Goal: Information Seeking & Learning: Compare options

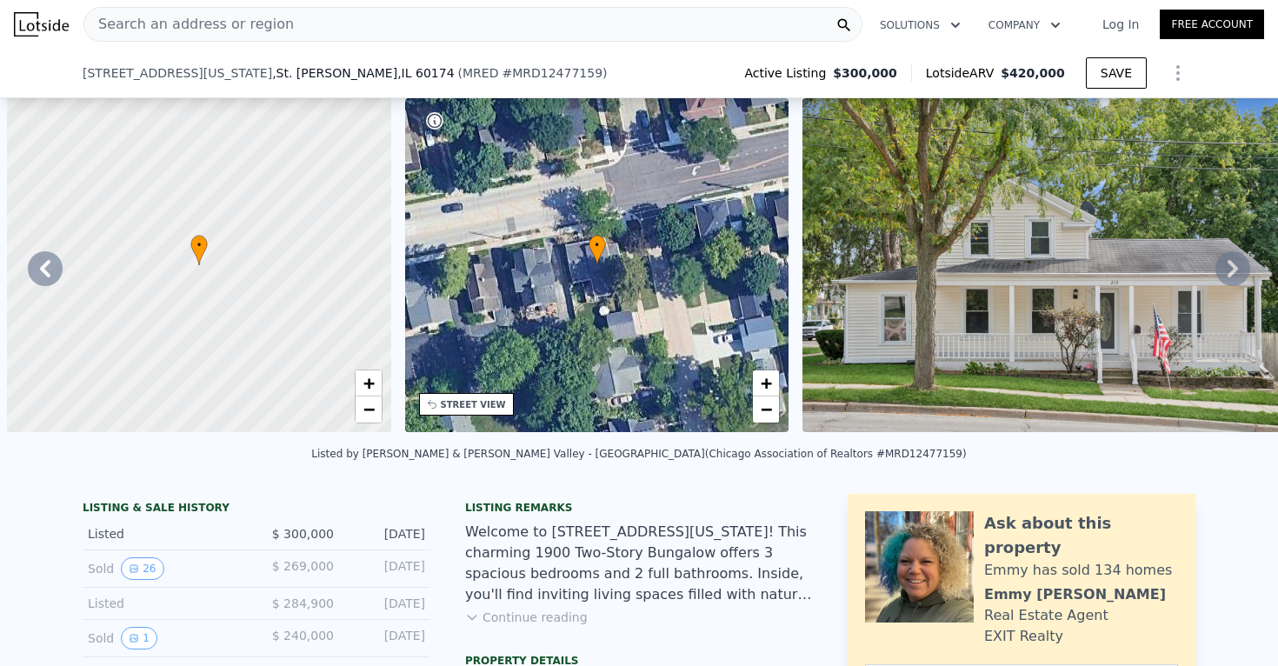
scroll to position [0, 4398]
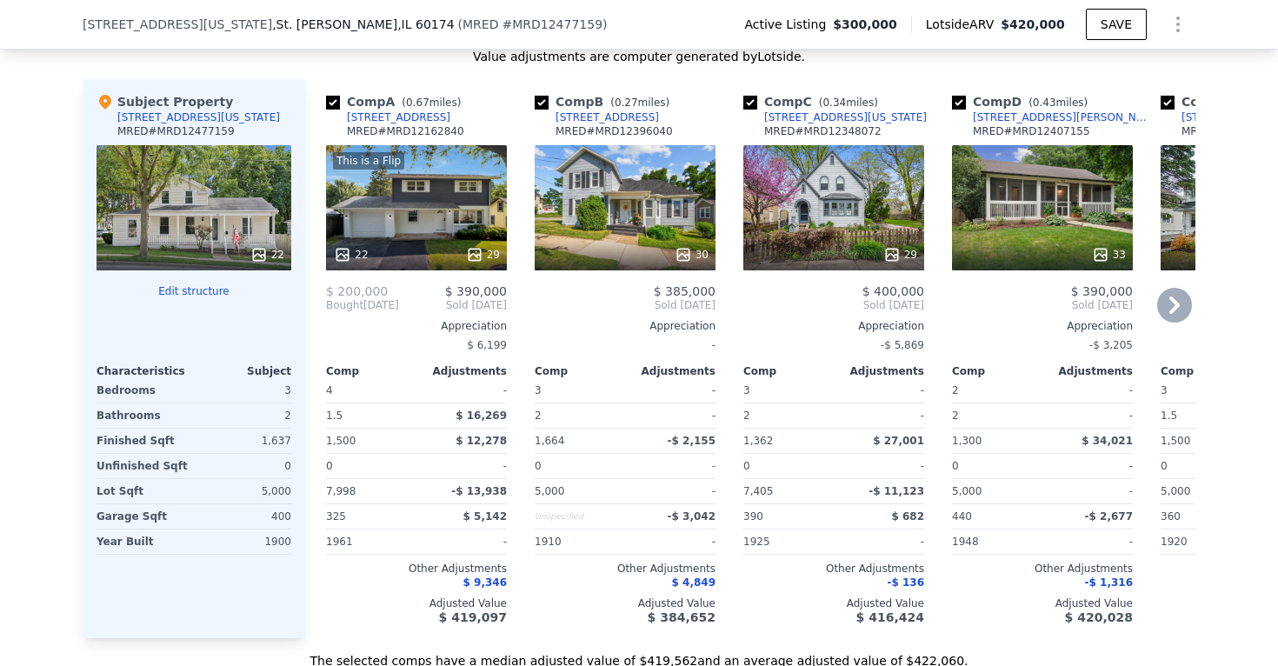
scroll to position [1890, 0]
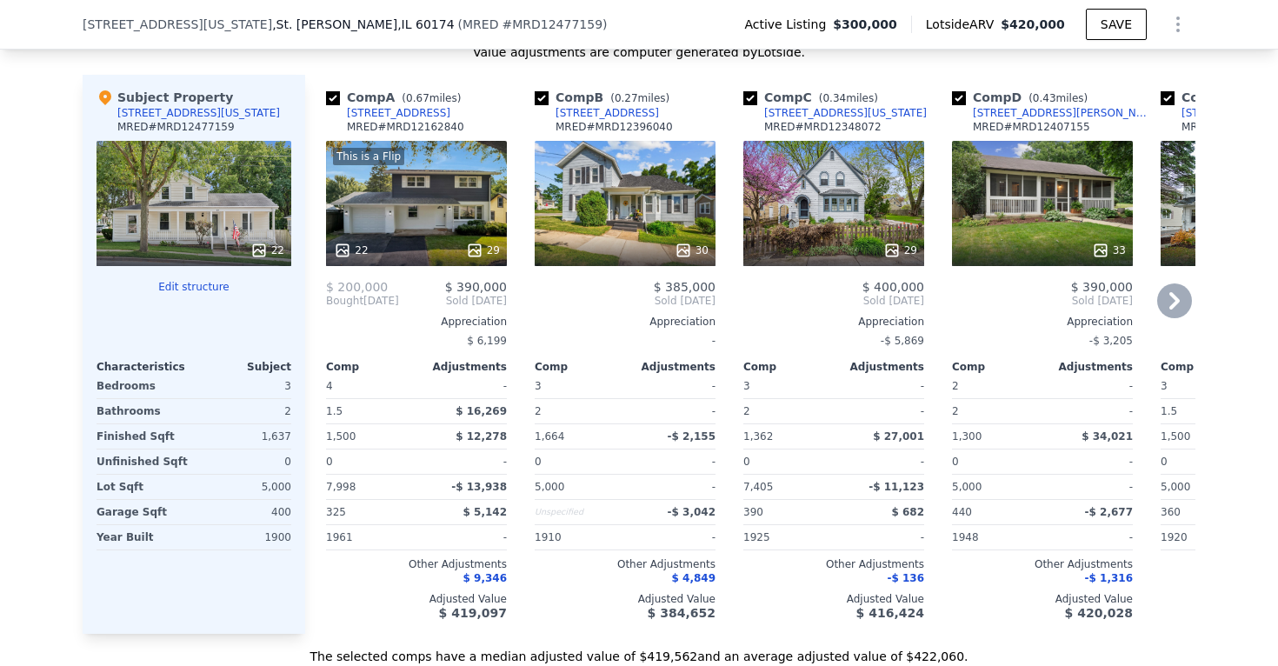
click at [434, 203] on div "This is a Flip 22 29" at bounding box center [416, 203] width 181 height 125
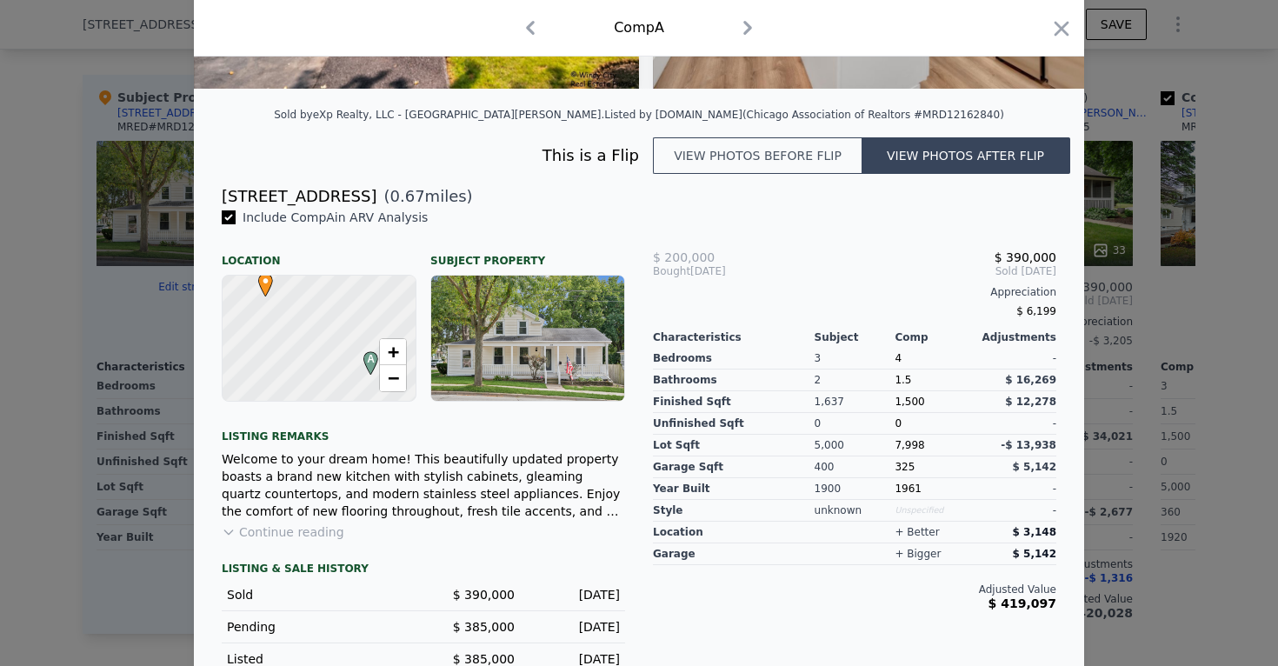
scroll to position [381, 0]
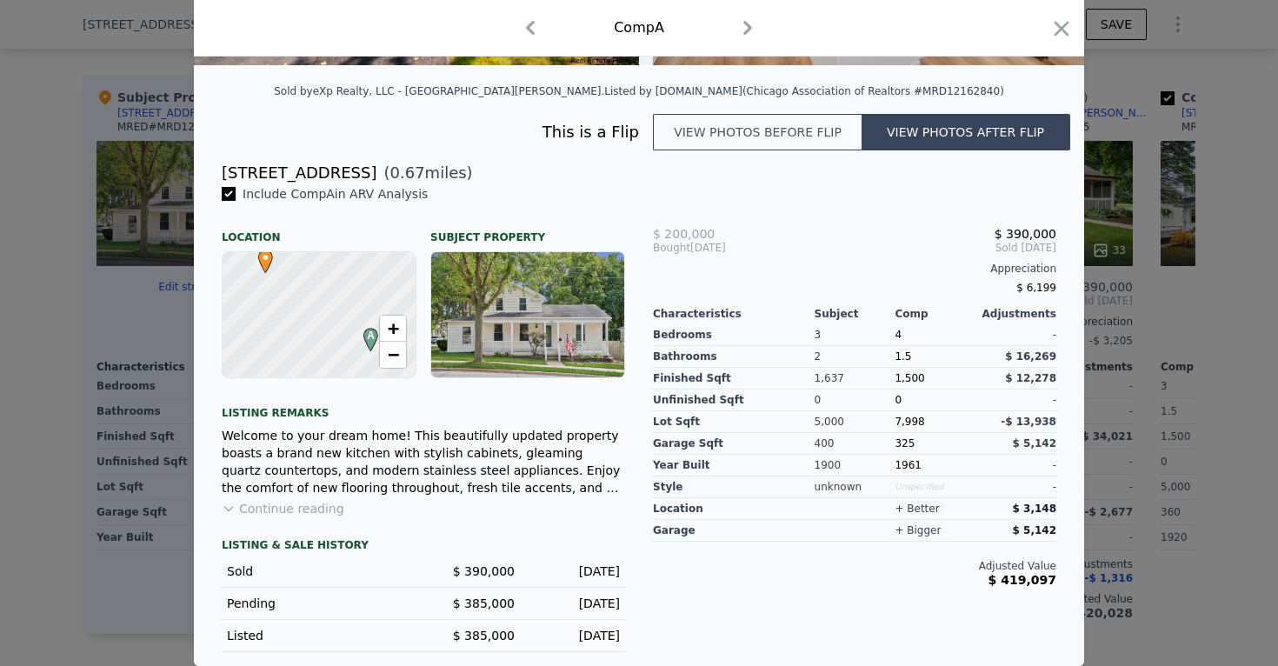
click at [256, 515] on button "Continue reading" at bounding box center [283, 508] width 123 height 17
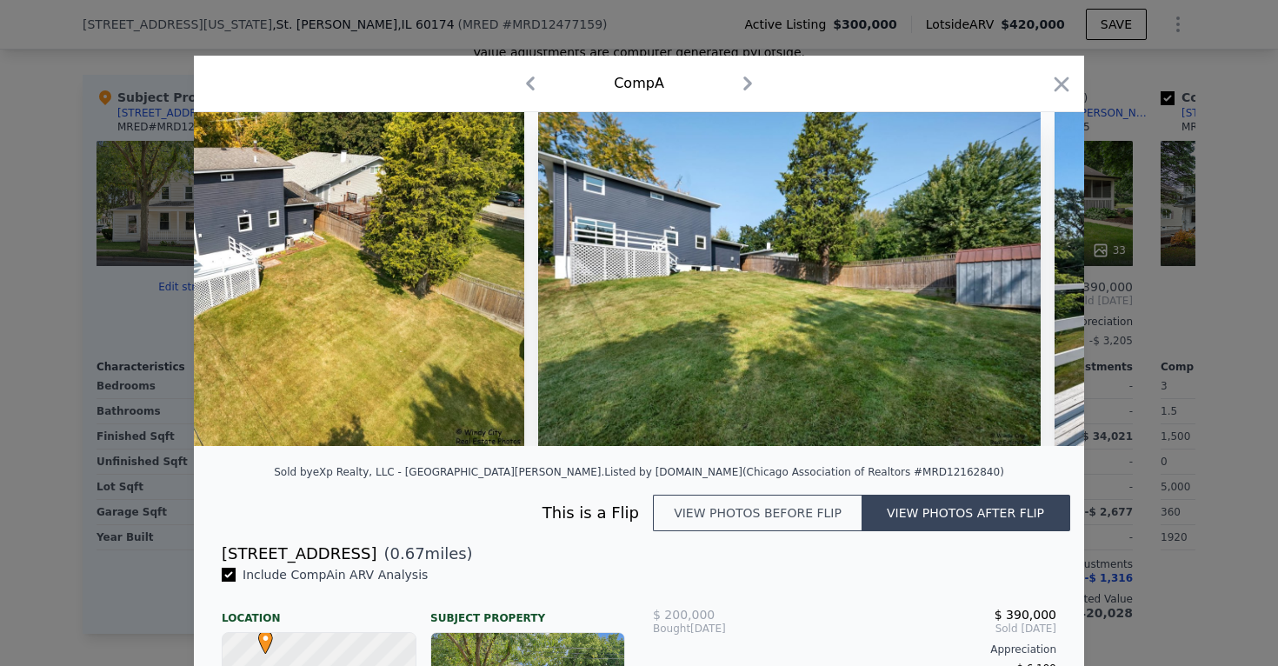
scroll to position [0, 11618]
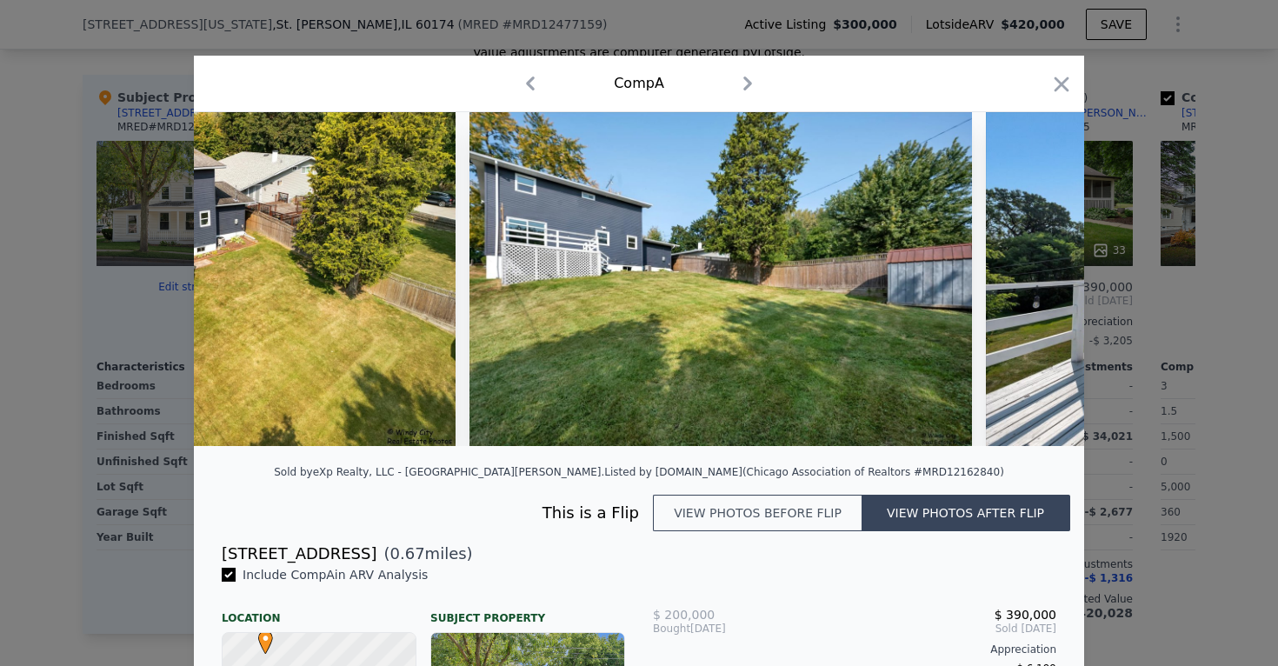
click at [1163, 241] on div at bounding box center [639, 333] width 1278 height 666
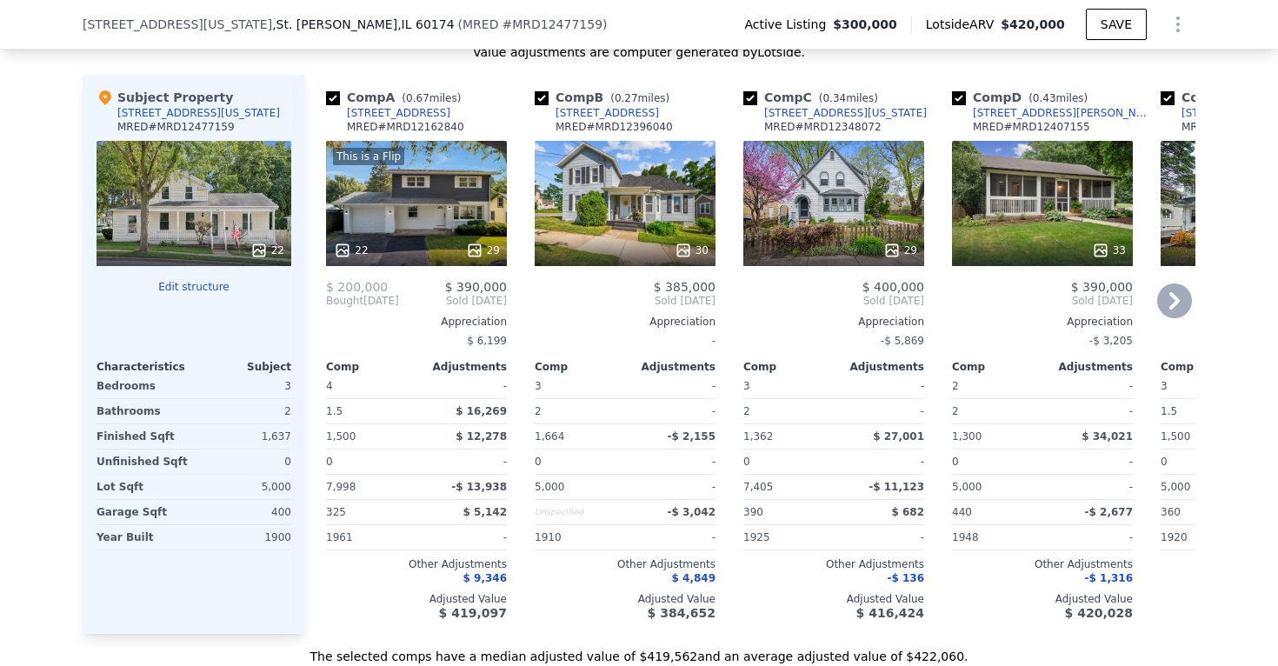
scroll to position [0, 210]
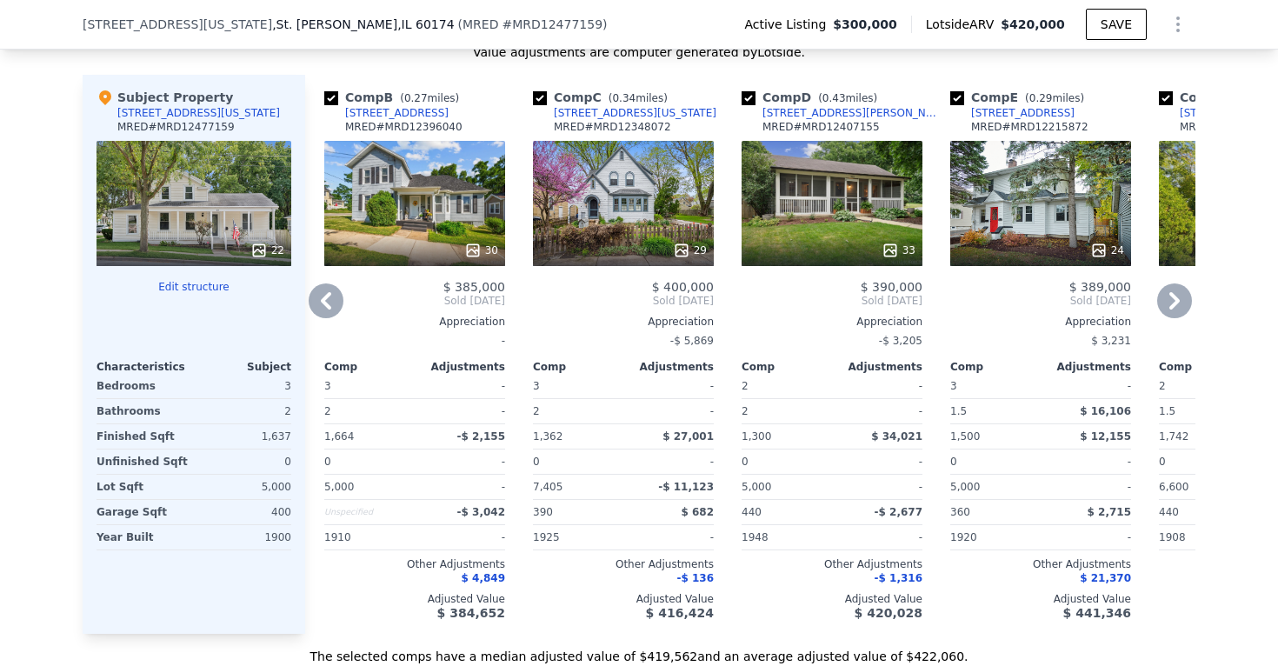
click at [821, 221] on div "33" at bounding box center [831, 203] width 181 height 125
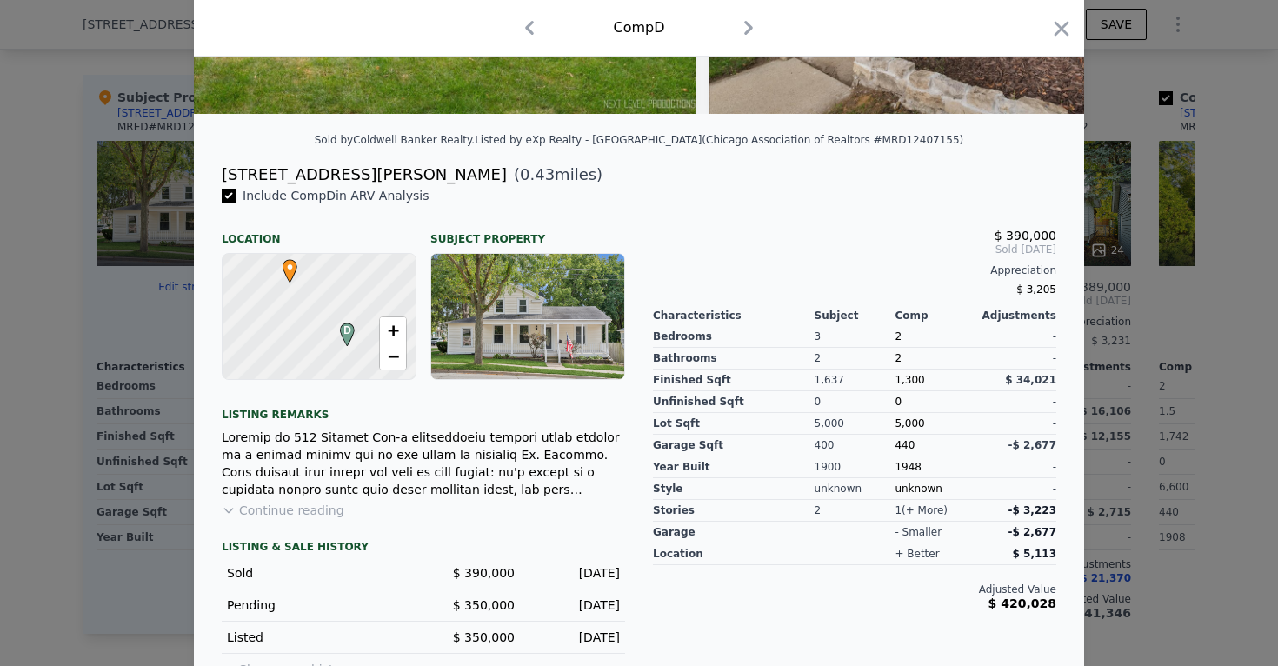
scroll to position [337, 0]
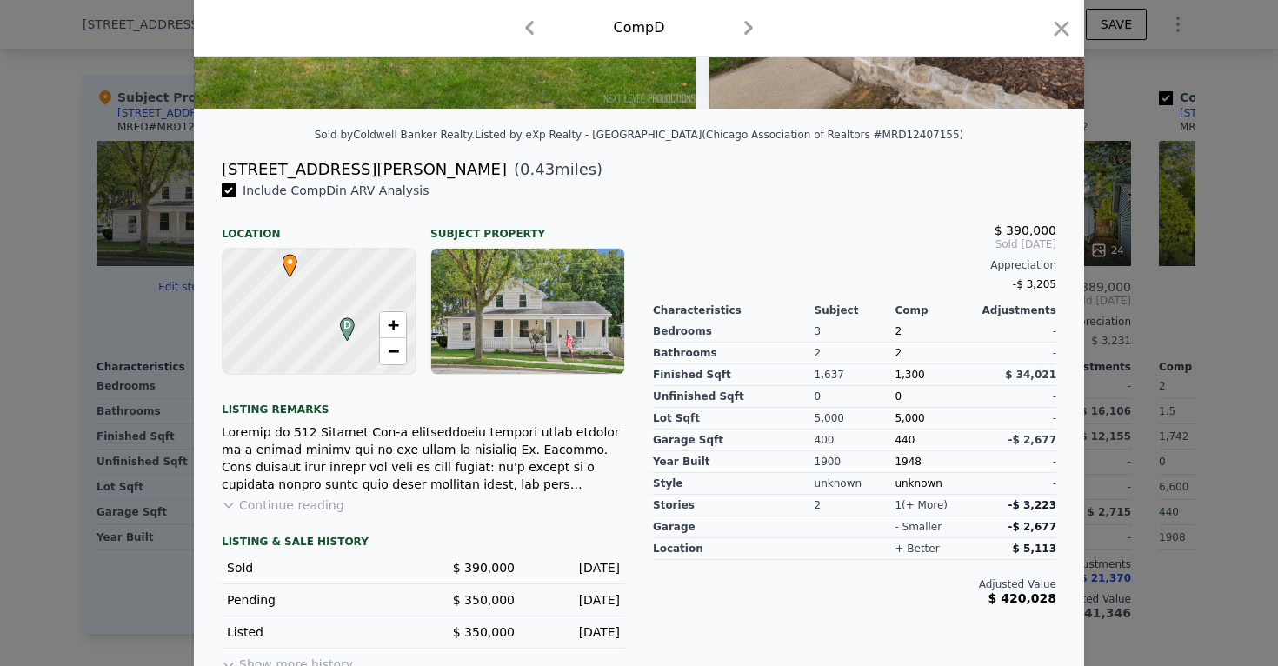
click at [1101, 353] on div at bounding box center [639, 333] width 1278 height 666
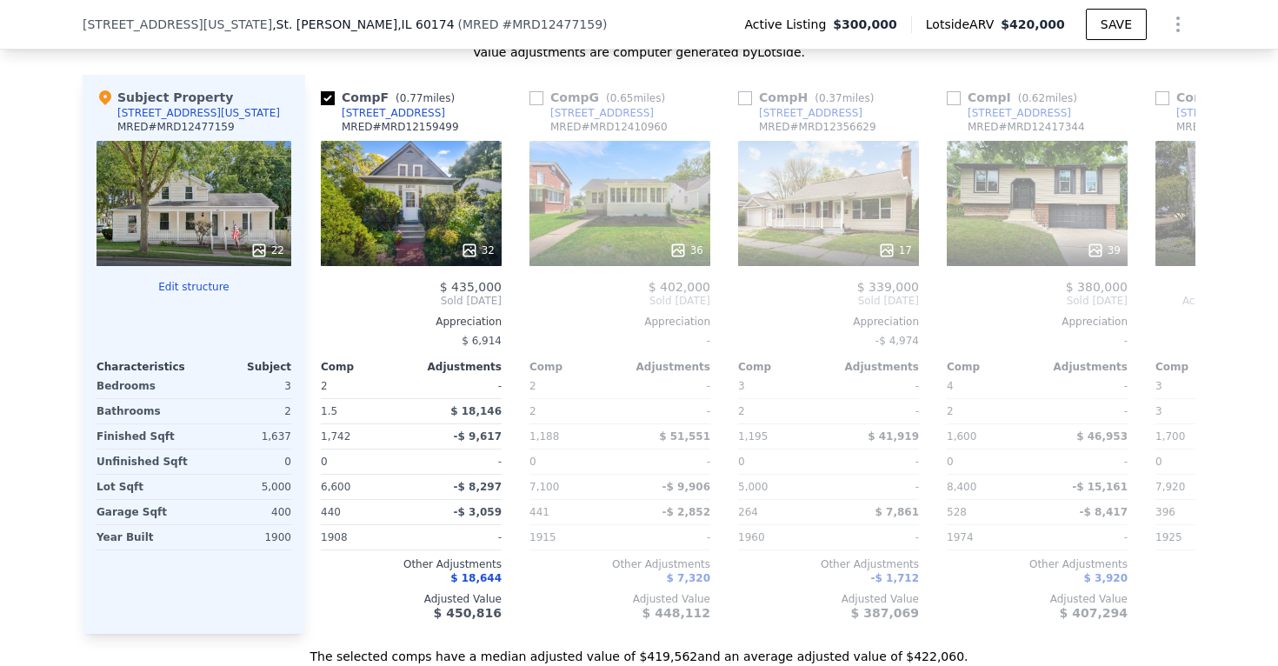
scroll to position [0, 1054]
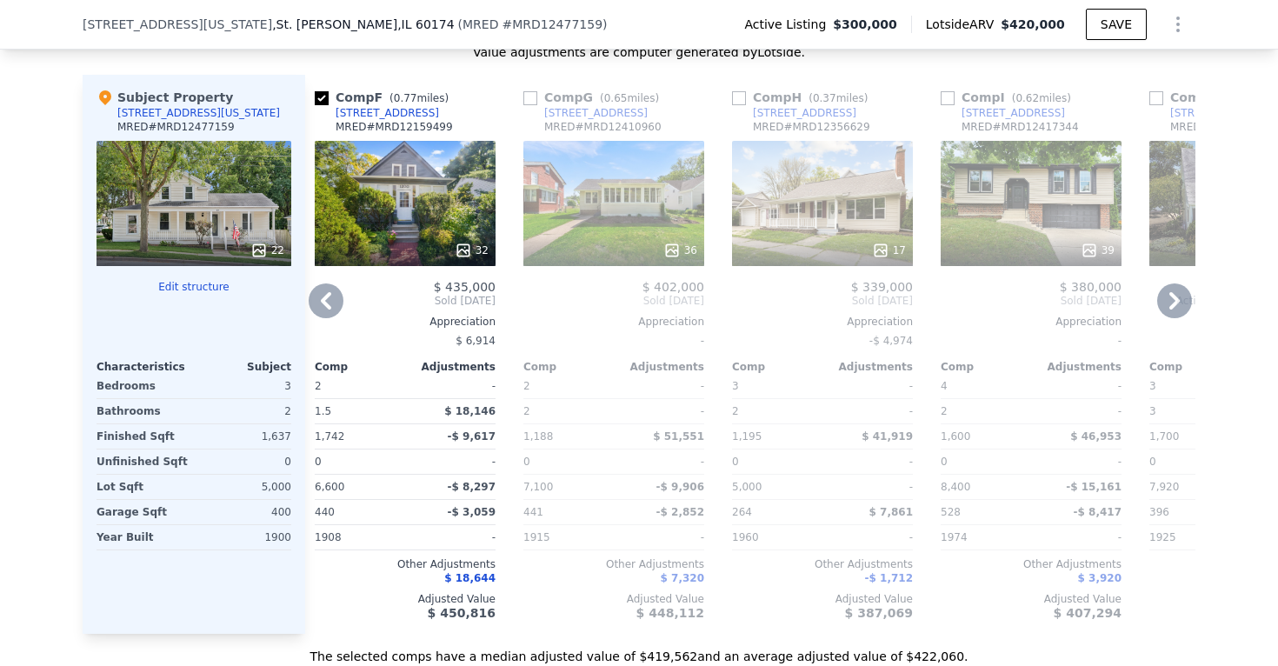
click at [848, 214] on div "17" at bounding box center [822, 203] width 181 height 125
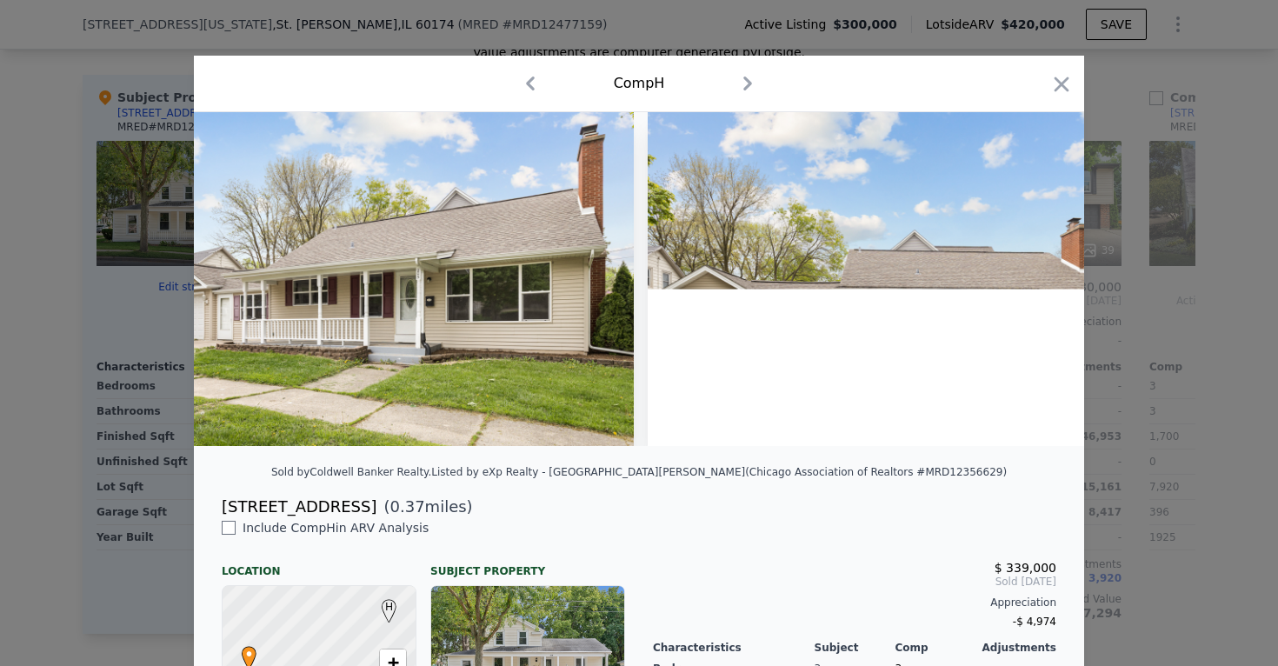
scroll to position [0, 64]
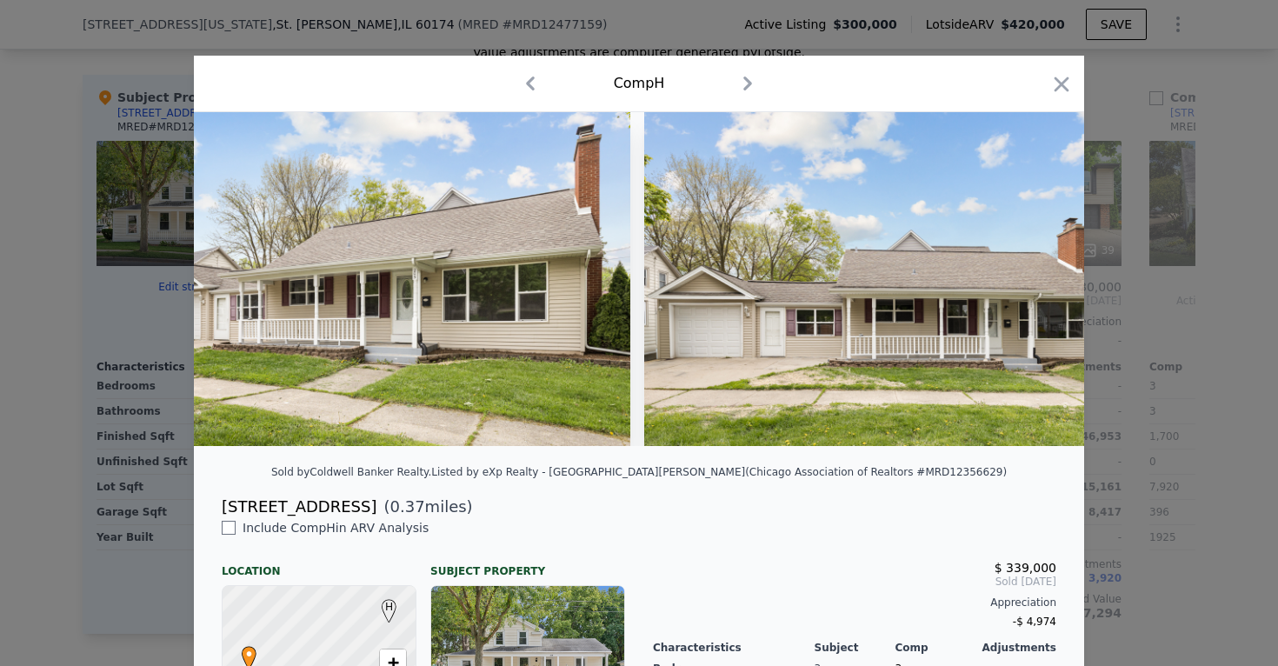
click at [1153, 336] on div at bounding box center [639, 333] width 1278 height 666
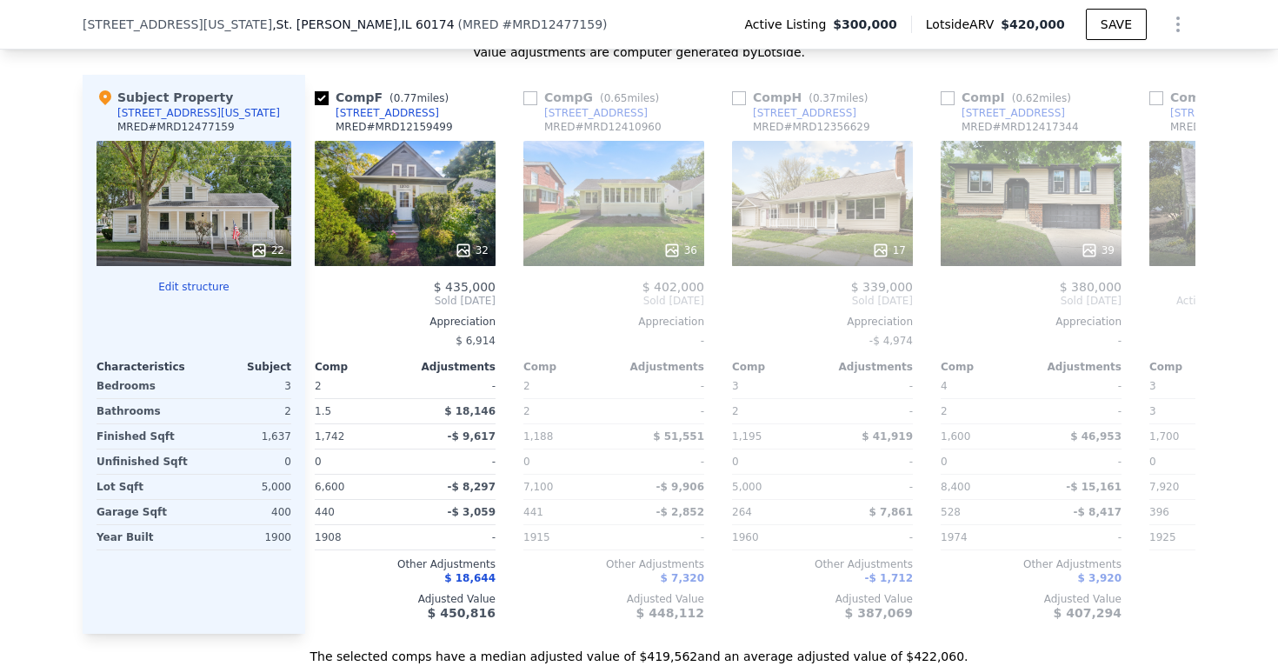
click at [1153, 336] on div "-" at bounding box center [1239, 341] width 181 height 24
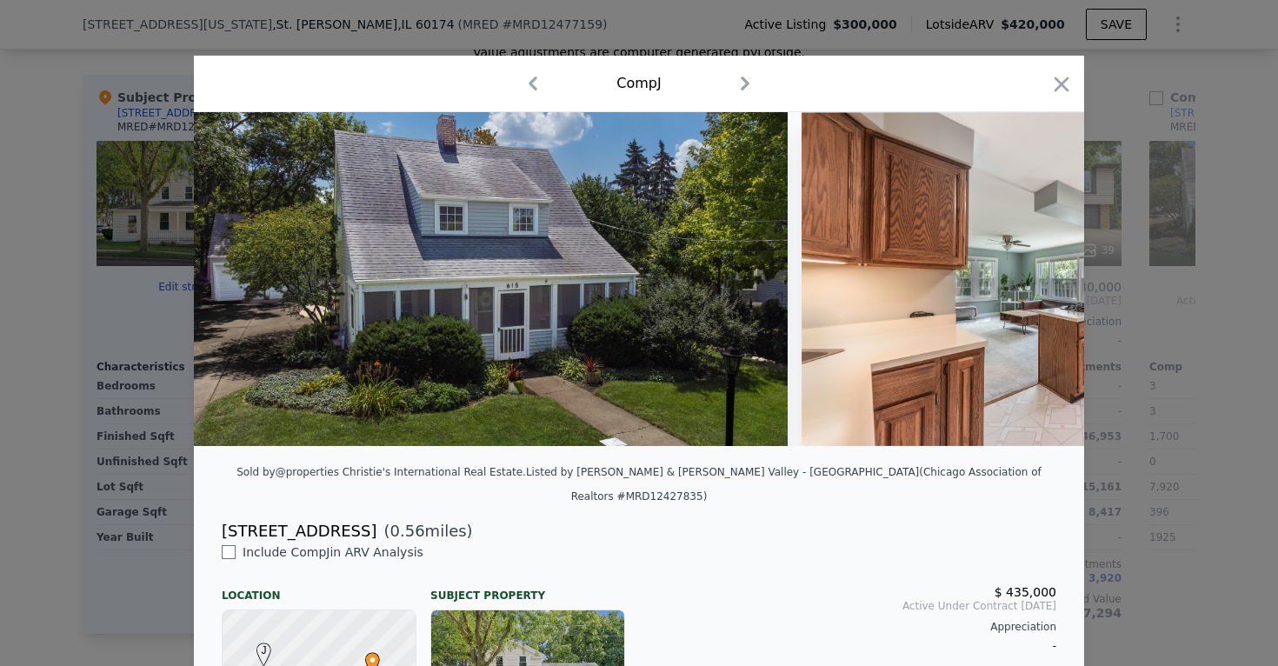
click at [1114, 322] on div at bounding box center [639, 333] width 1278 height 666
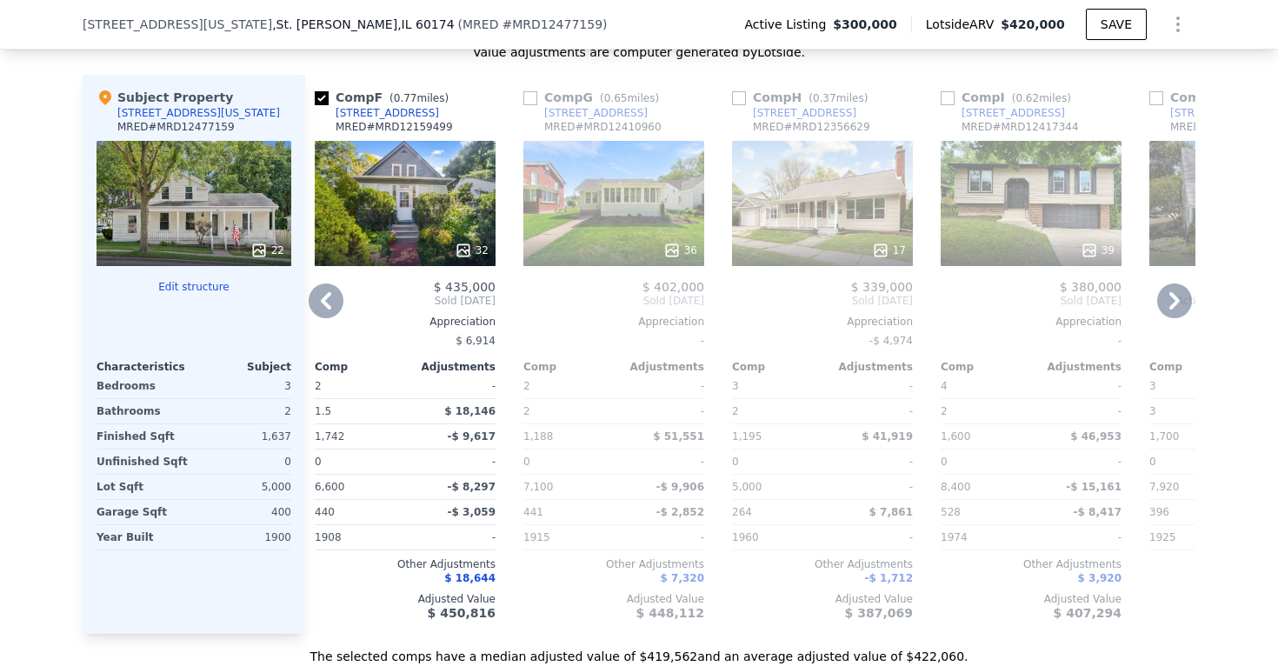
click at [868, 206] on div "17" at bounding box center [822, 203] width 181 height 125
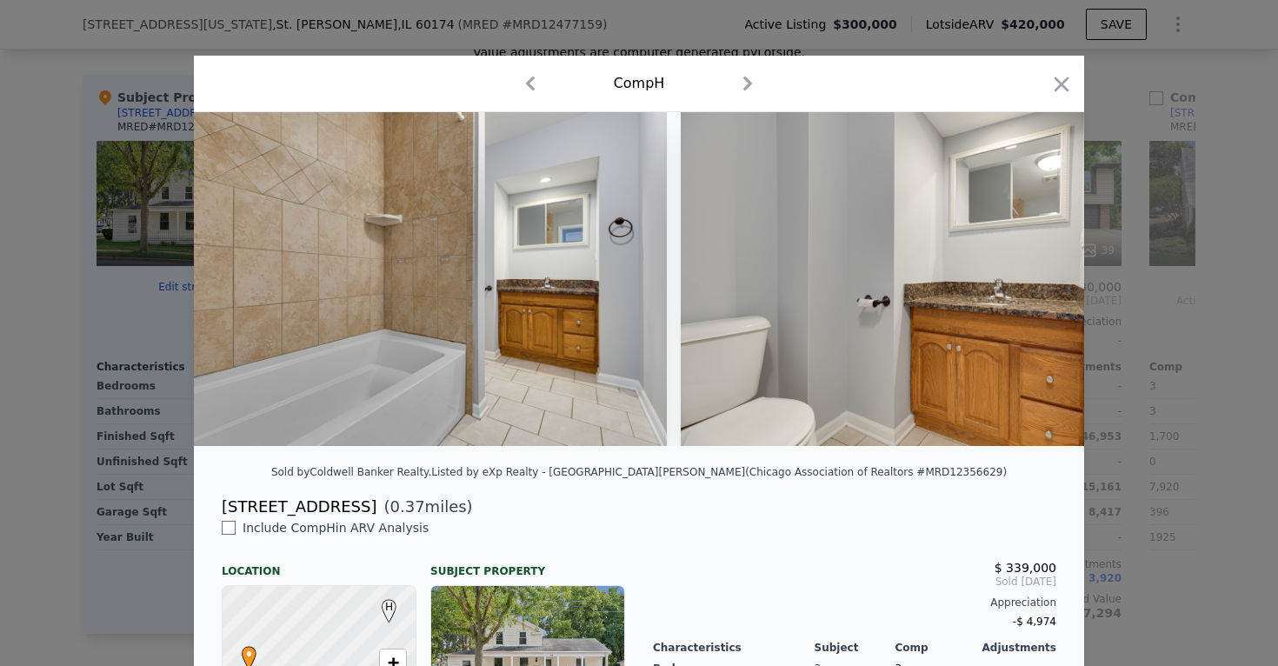
scroll to position [0, 4251]
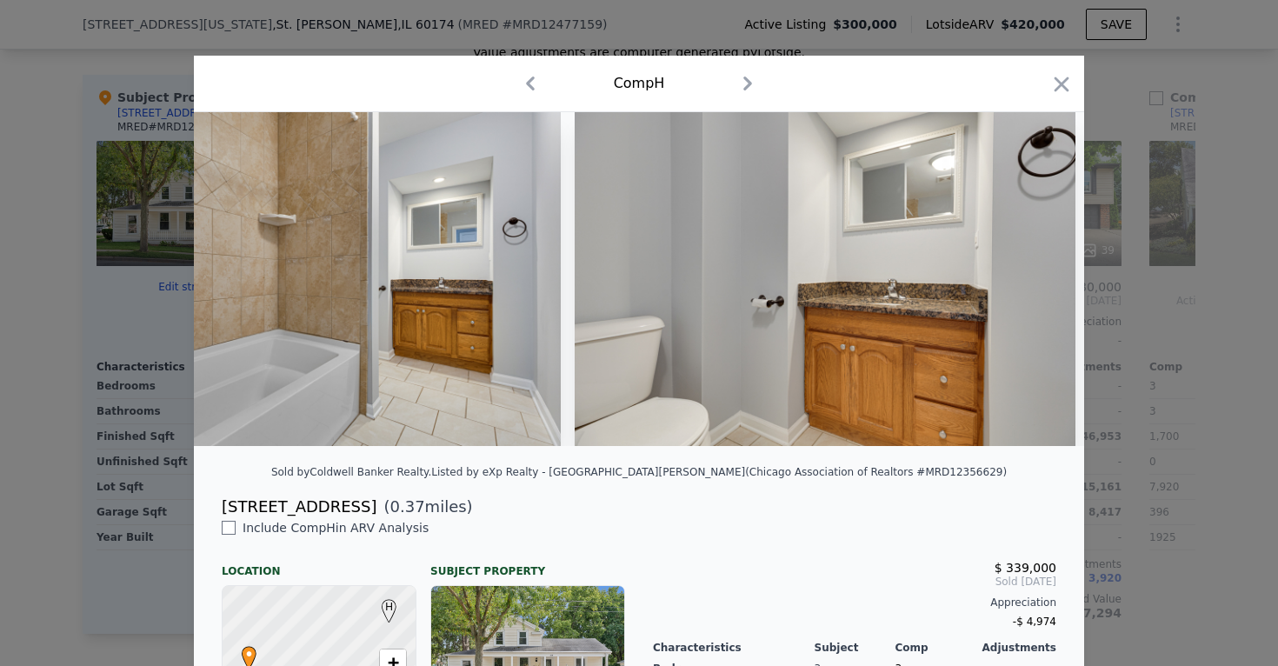
click at [1173, 311] on div at bounding box center [639, 333] width 1278 height 666
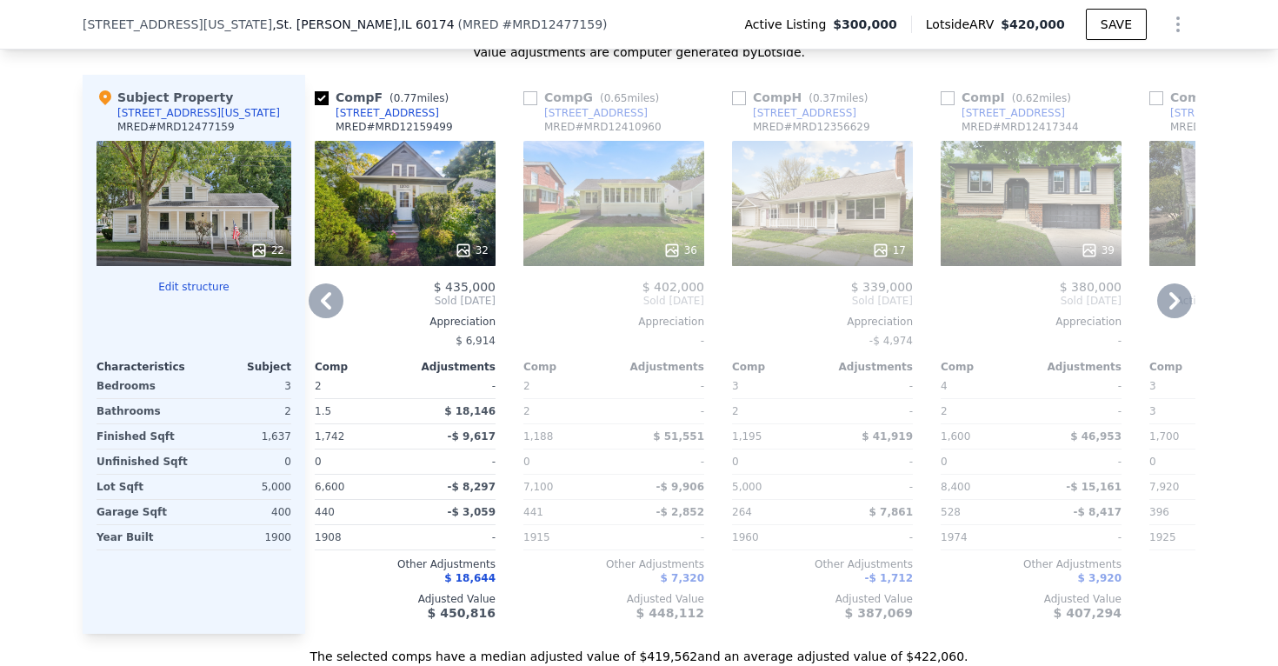
click at [751, 93] on div "Comp H ( 0.37 miles)" at bounding box center [803, 97] width 143 height 17
click at [739, 94] on input "checkbox" at bounding box center [739, 98] width 14 height 14
checkbox input "true"
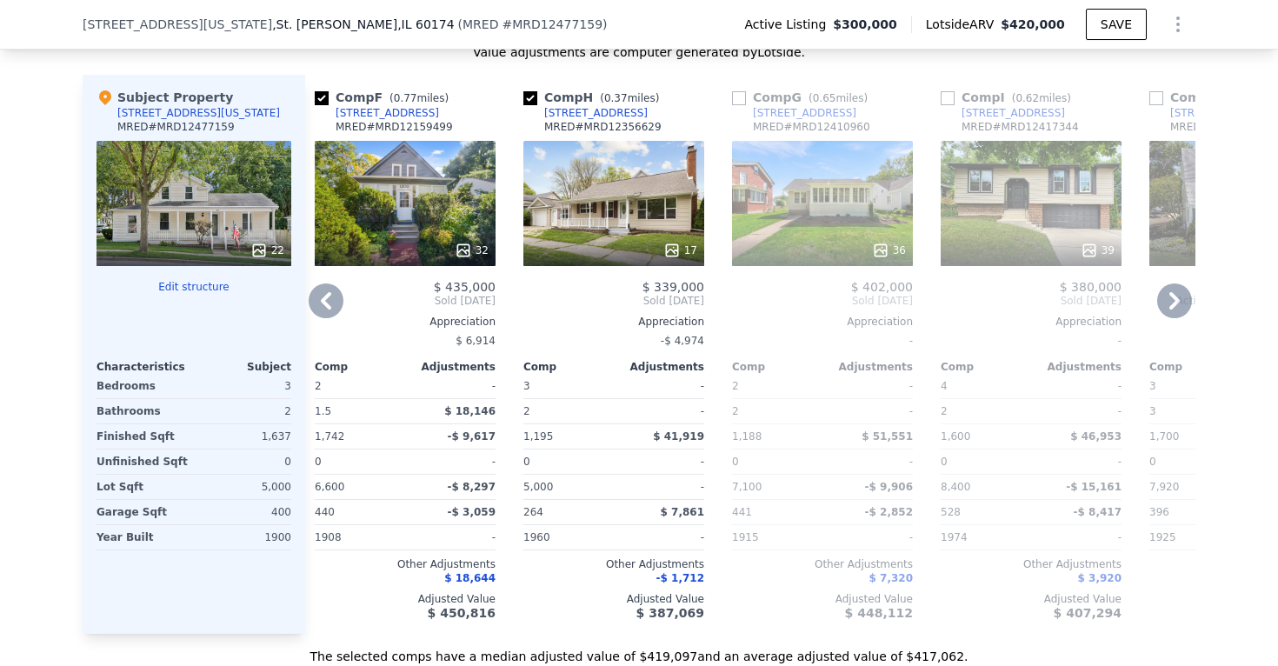
scroll to position [0, 974]
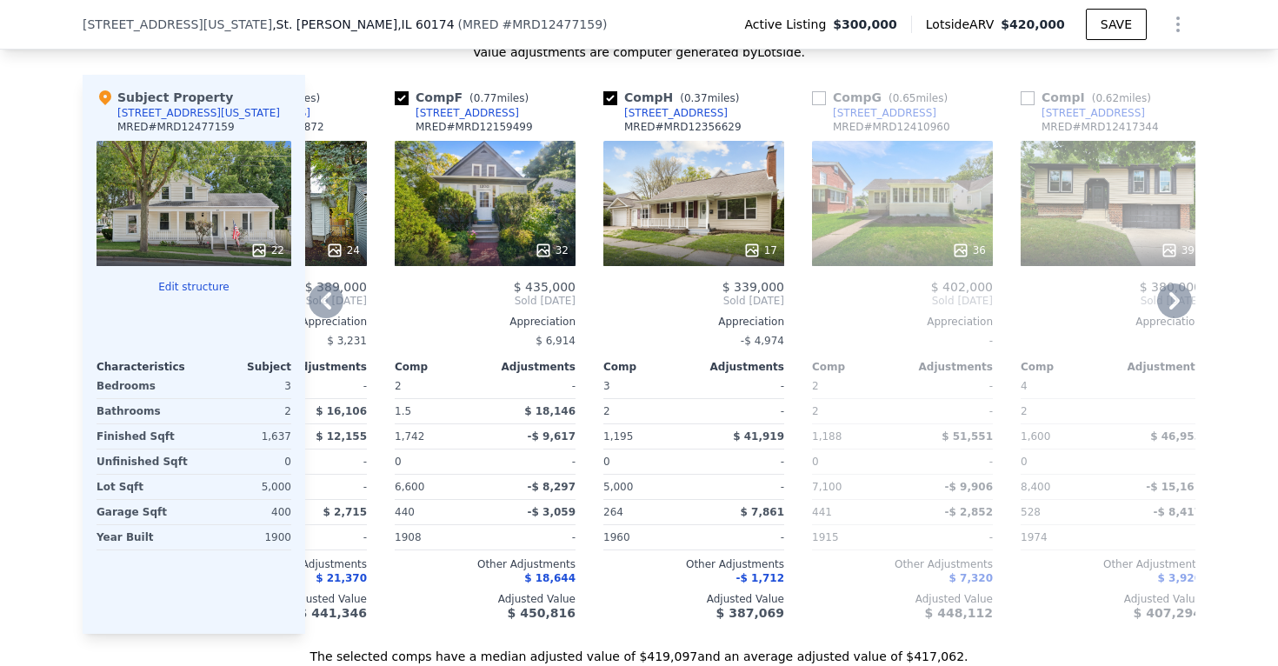
click at [404, 97] on input "checkbox" at bounding box center [402, 98] width 14 height 14
checkbox input "false"
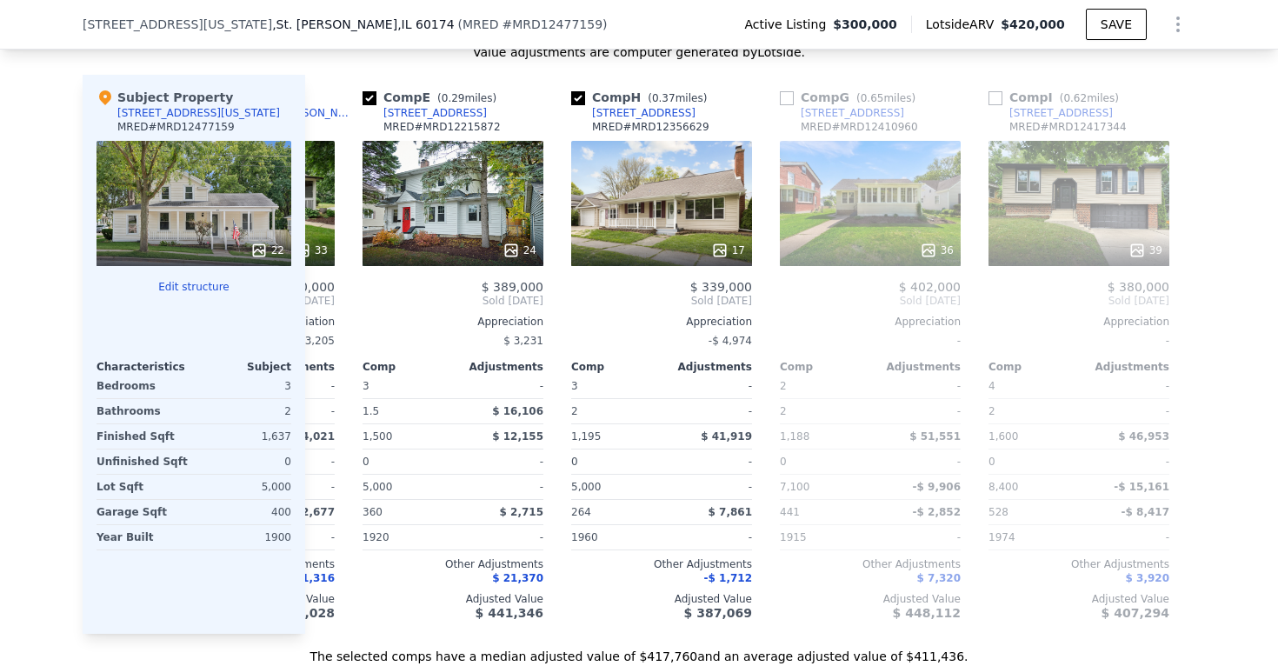
scroll to position [0, 683]
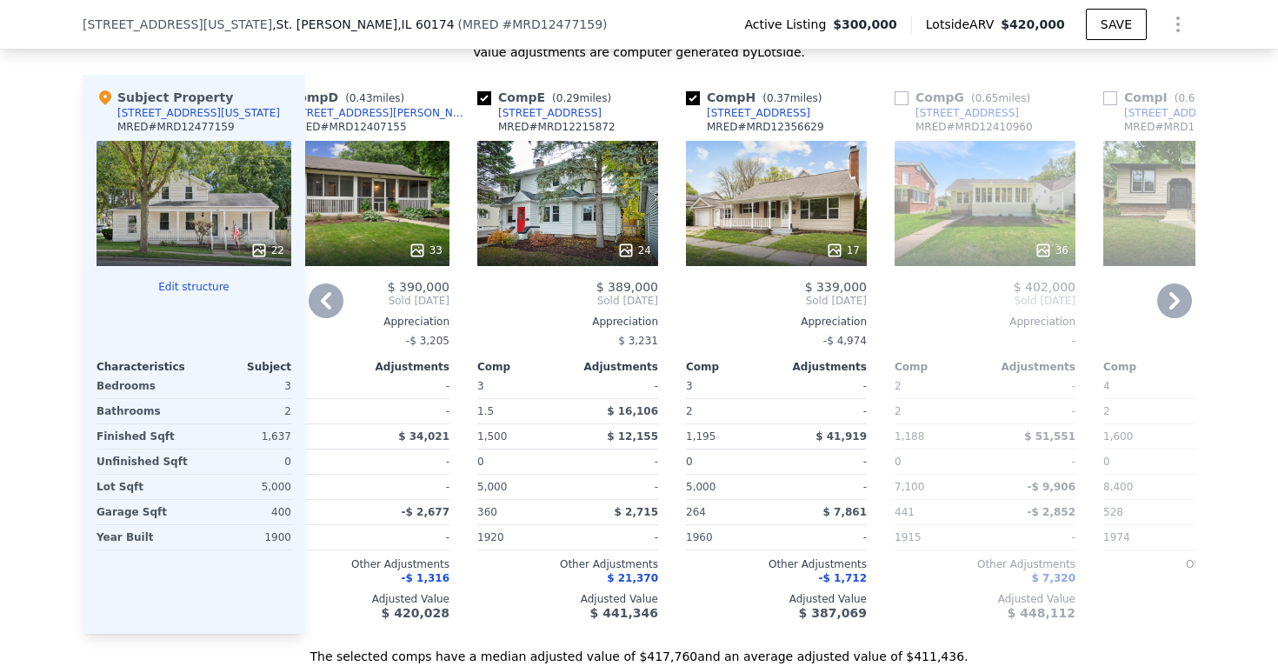
click at [483, 99] on input "checkbox" at bounding box center [484, 98] width 14 height 14
checkbox input "false"
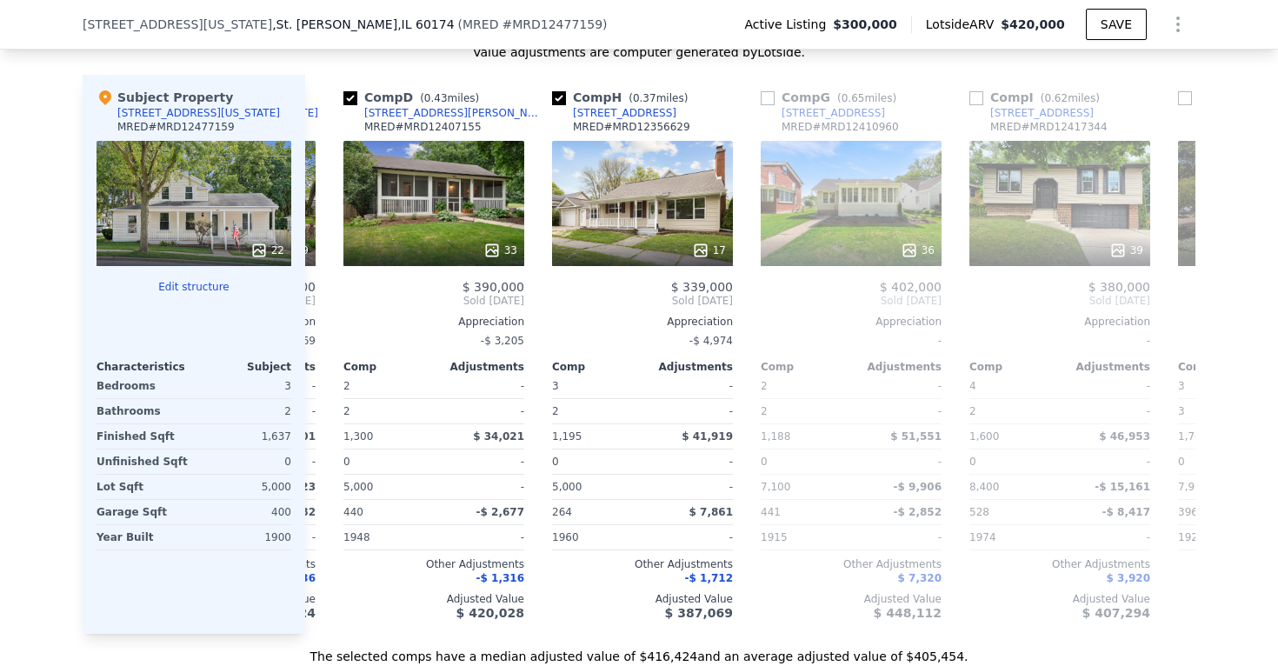
scroll to position [0, 484]
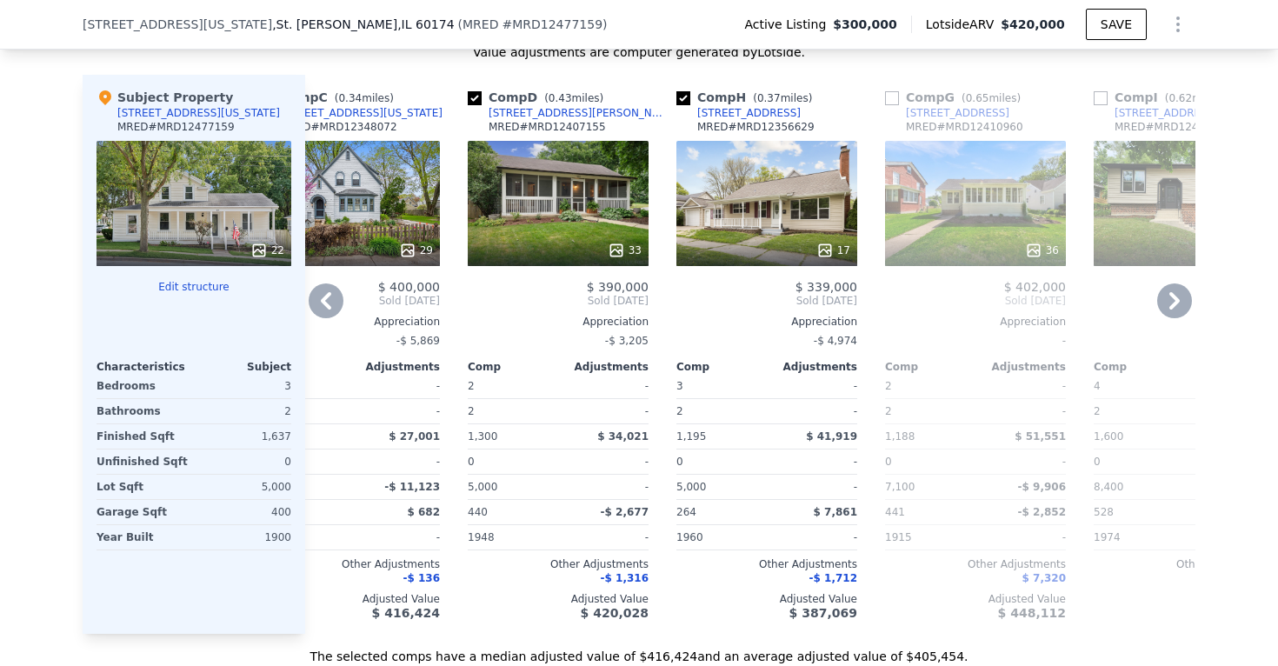
click at [476, 93] on input "checkbox" at bounding box center [475, 98] width 14 height 14
checkbox input "false"
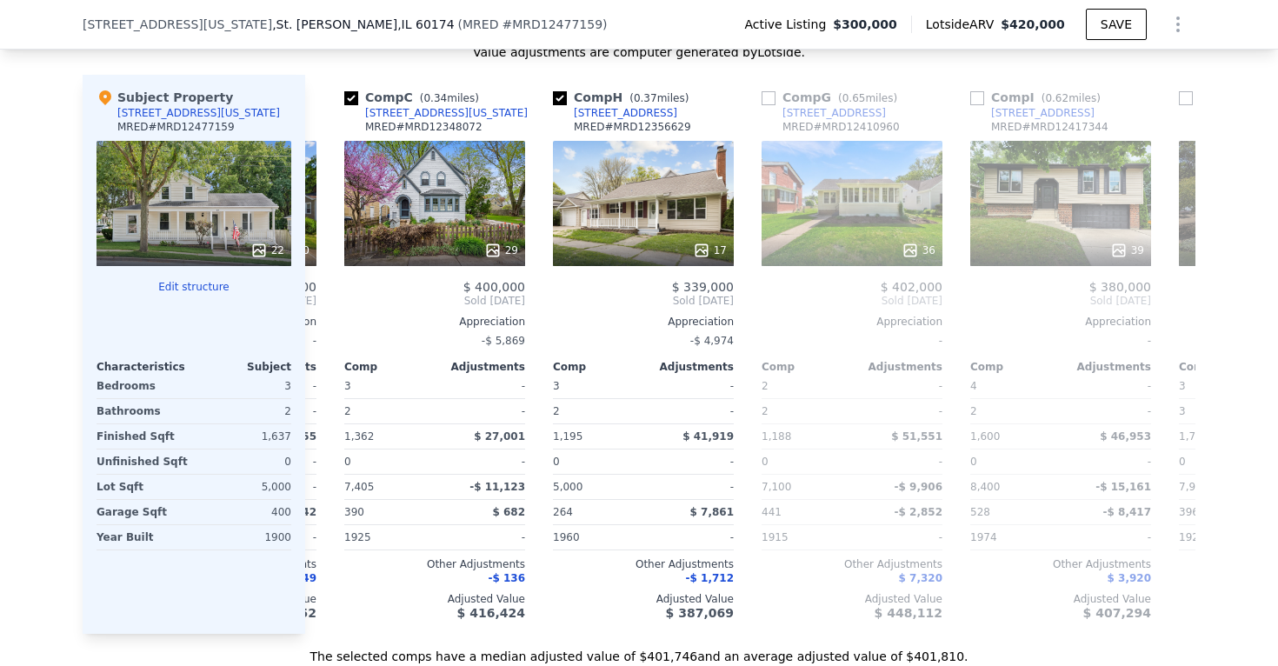
scroll to position [0, 276]
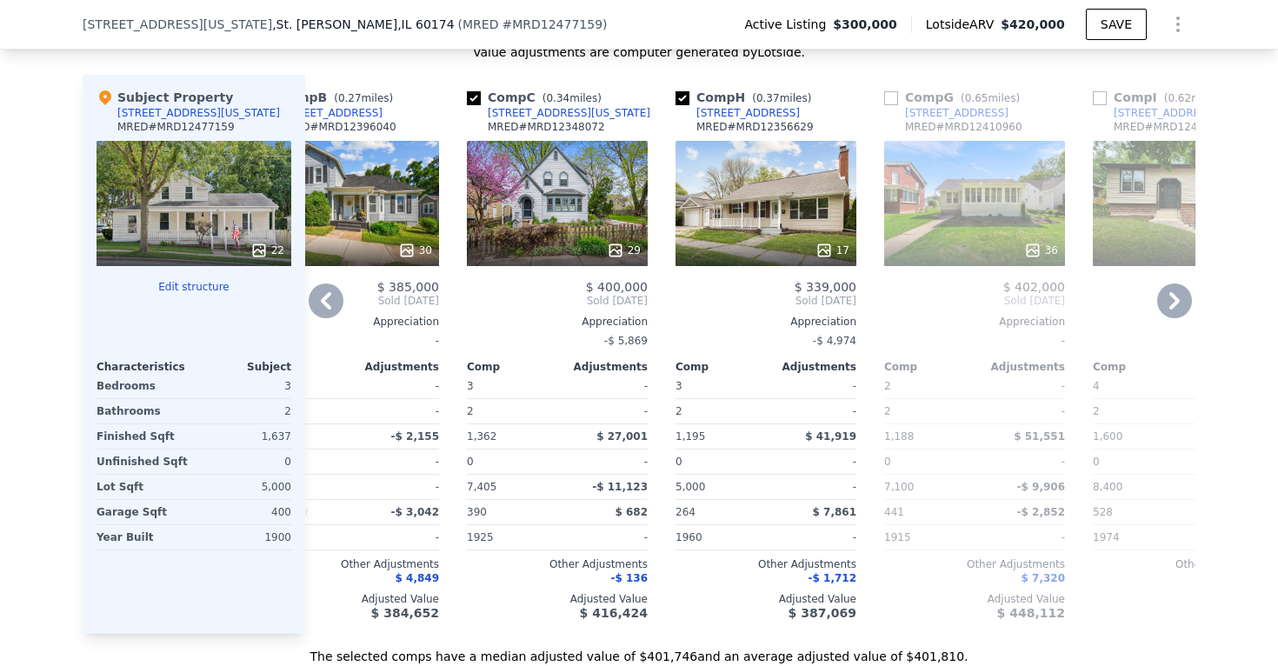
click at [475, 99] on input "checkbox" at bounding box center [474, 98] width 14 height 14
checkbox input "false"
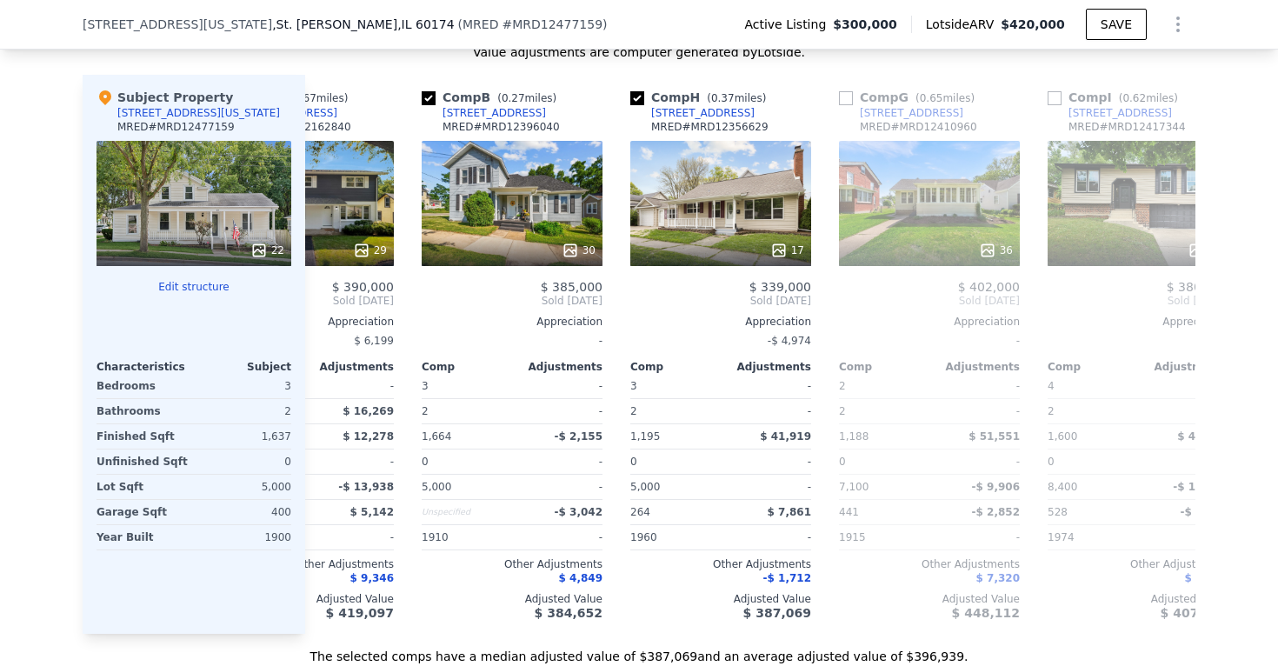
scroll to position [0, 70]
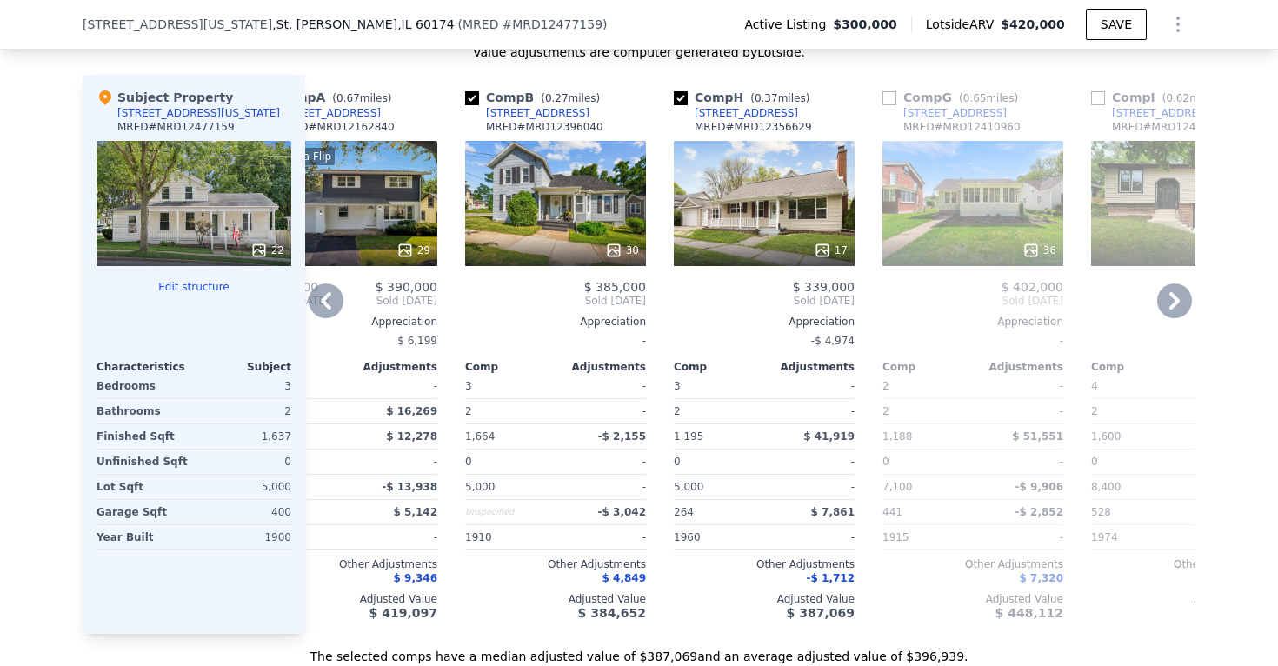
click at [475, 95] on input "checkbox" at bounding box center [472, 98] width 14 height 14
checkbox input "false"
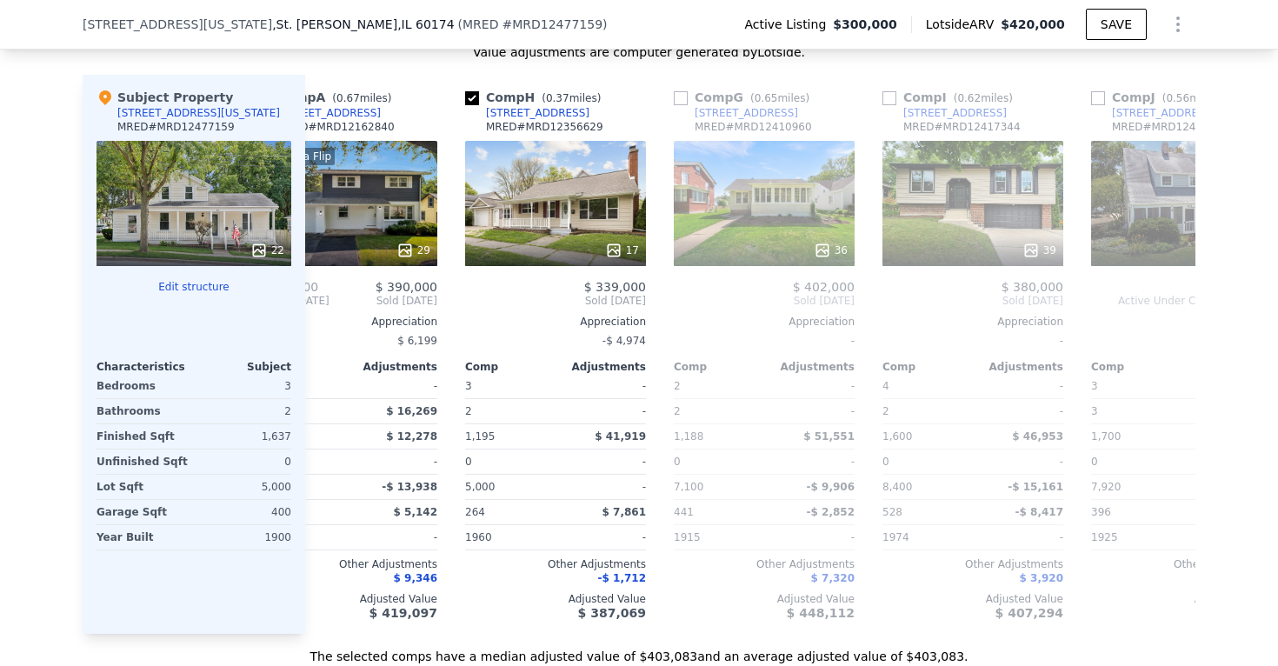
scroll to position [0, 0]
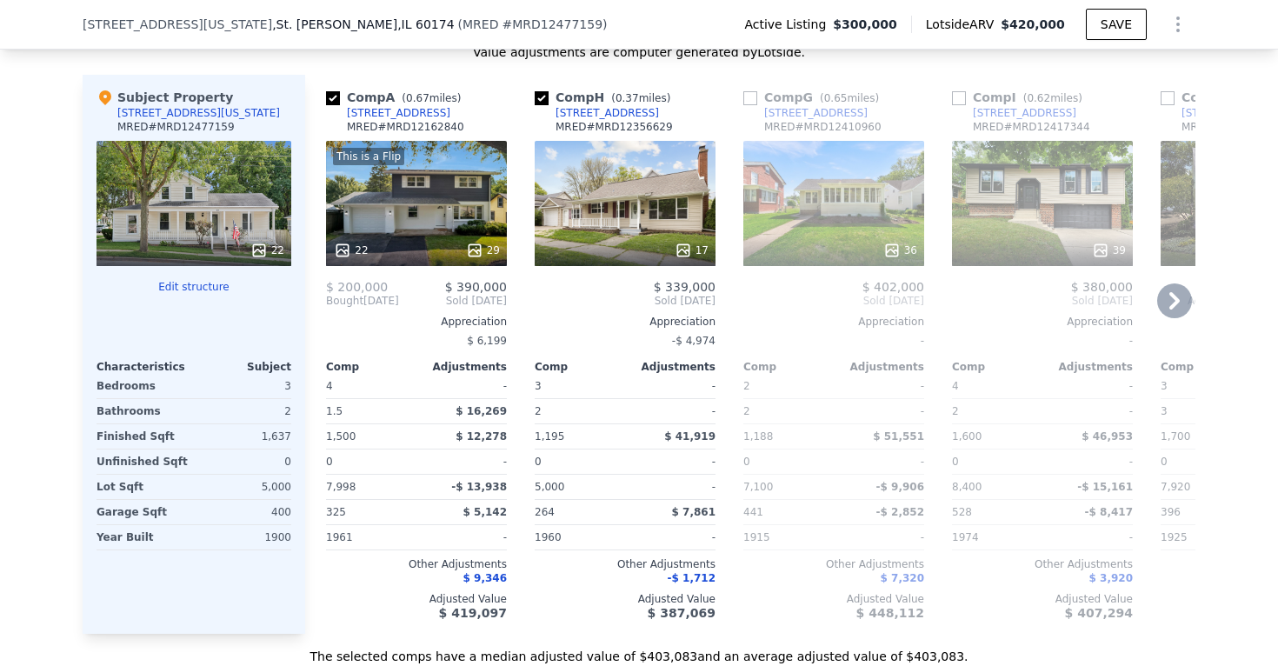
click at [323, 91] on div "Comp A ( 0.67 miles) [STREET_ADDRESS] MRED # MRD12162840 This is a Flip 22 29 $…" at bounding box center [416, 354] width 195 height 559
click at [342, 101] on div "Comp A ( 0.67 miles)" at bounding box center [397, 97] width 142 height 17
click at [338, 99] on input "checkbox" at bounding box center [333, 98] width 14 height 14
checkbox input "false"
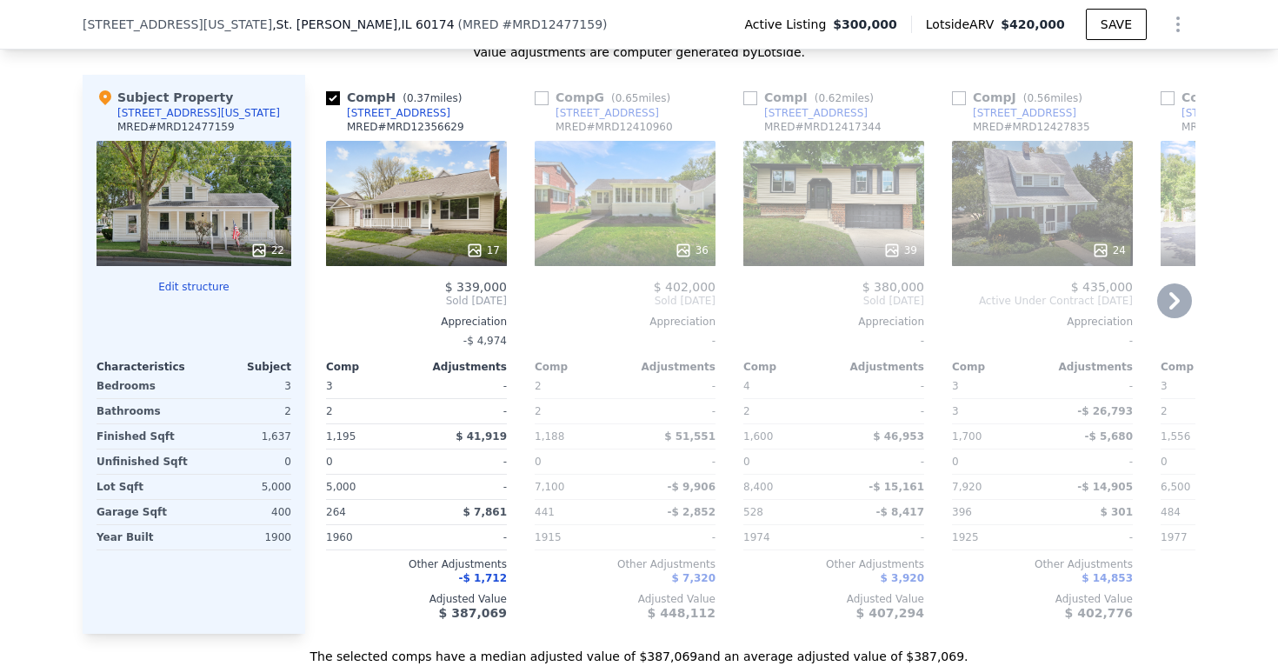
click at [599, 151] on div "36" at bounding box center [625, 203] width 181 height 125
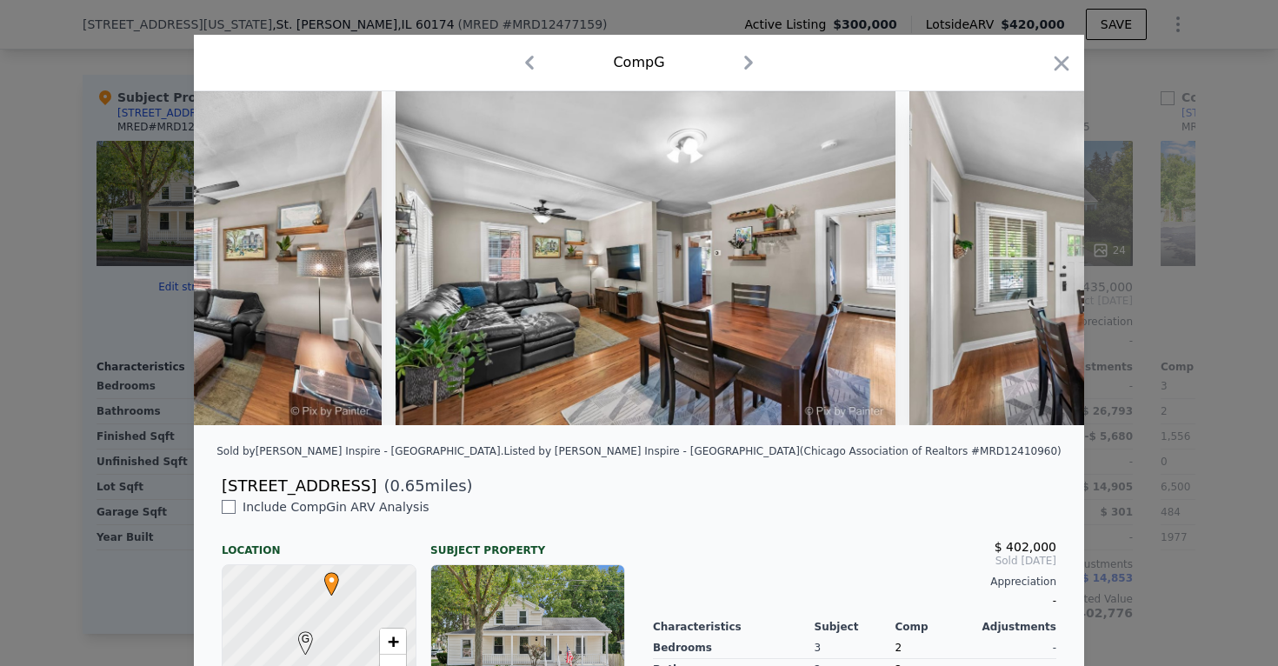
scroll to position [0, 2919]
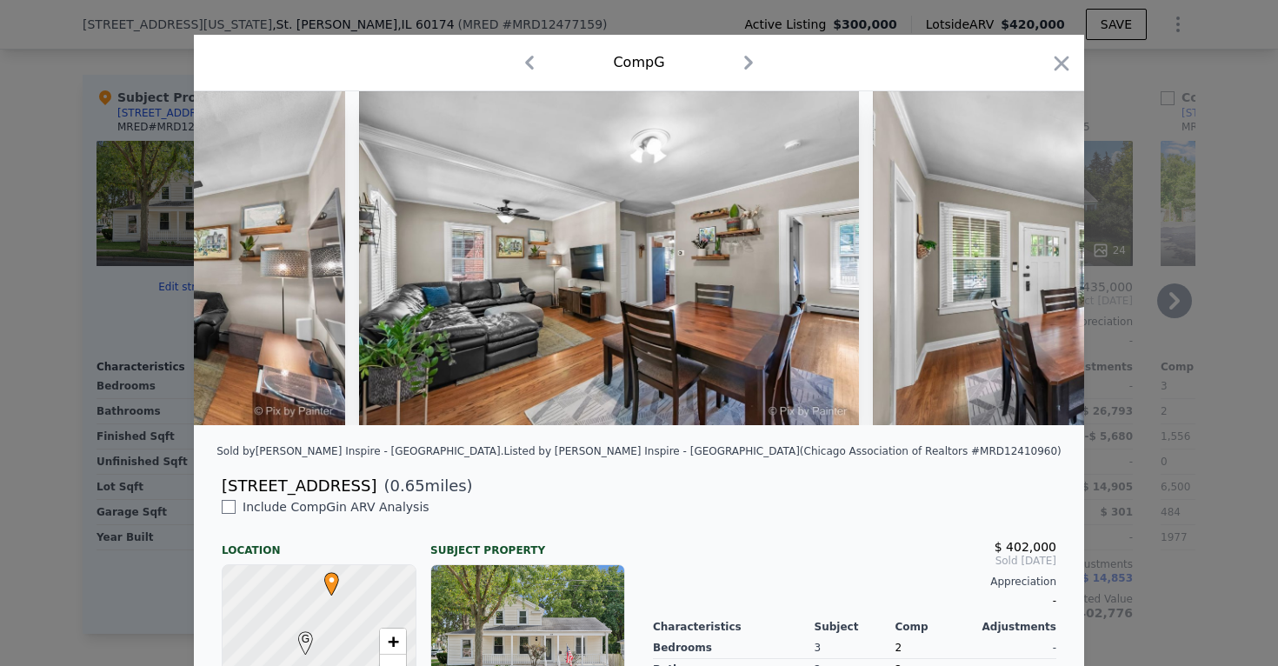
click at [1122, 342] on div at bounding box center [639, 333] width 1278 height 666
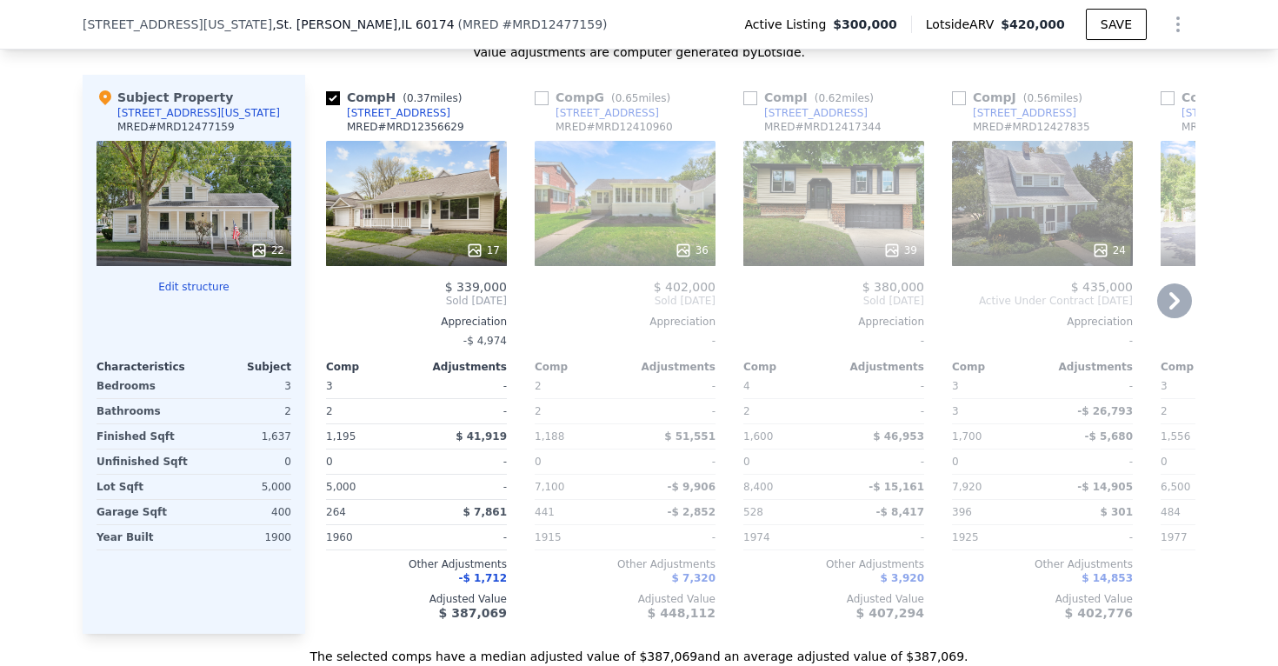
click at [546, 92] on input "checkbox" at bounding box center [542, 98] width 14 height 14
checkbox input "true"
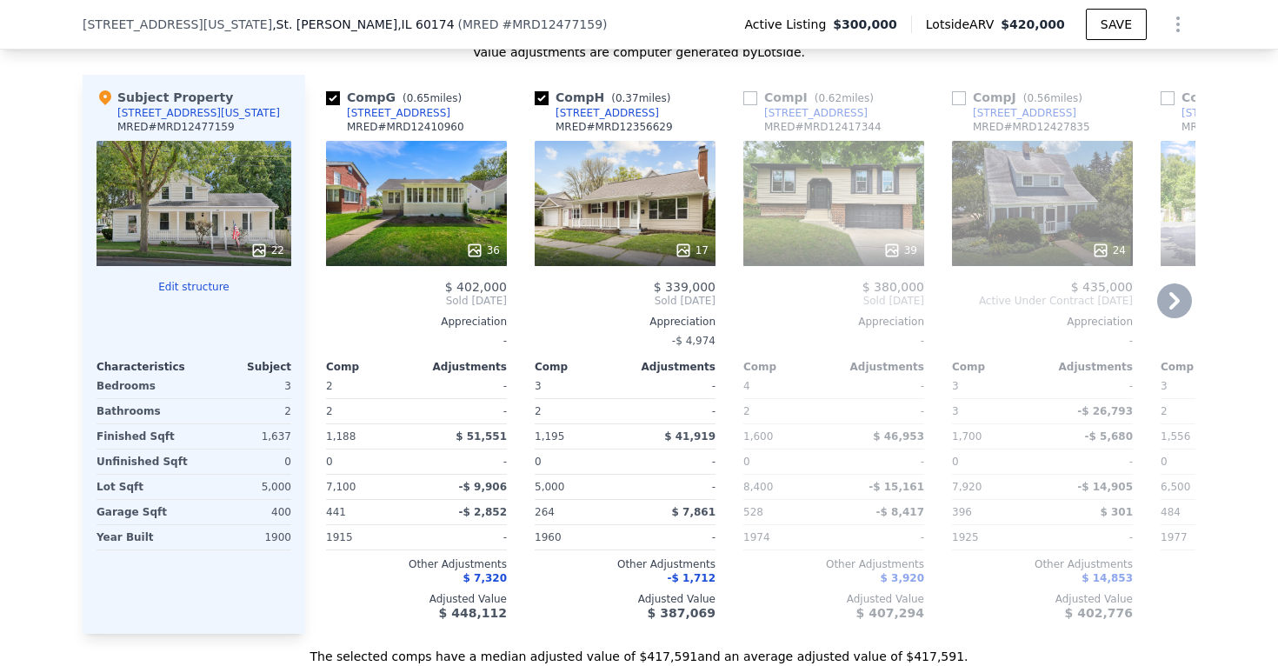
click at [805, 209] on div "39" at bounding box center [833, 203] width 181 height 125
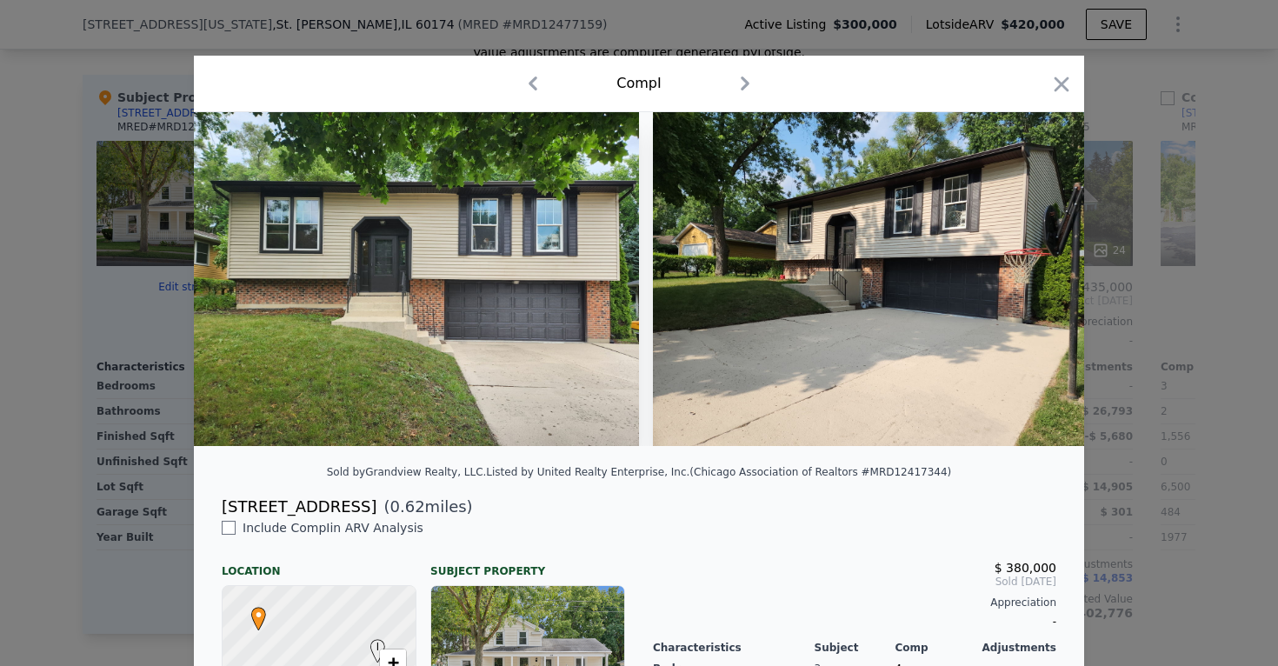
click at [1085, 318] on div at bounding box center [639, 333] width 1278 height 666
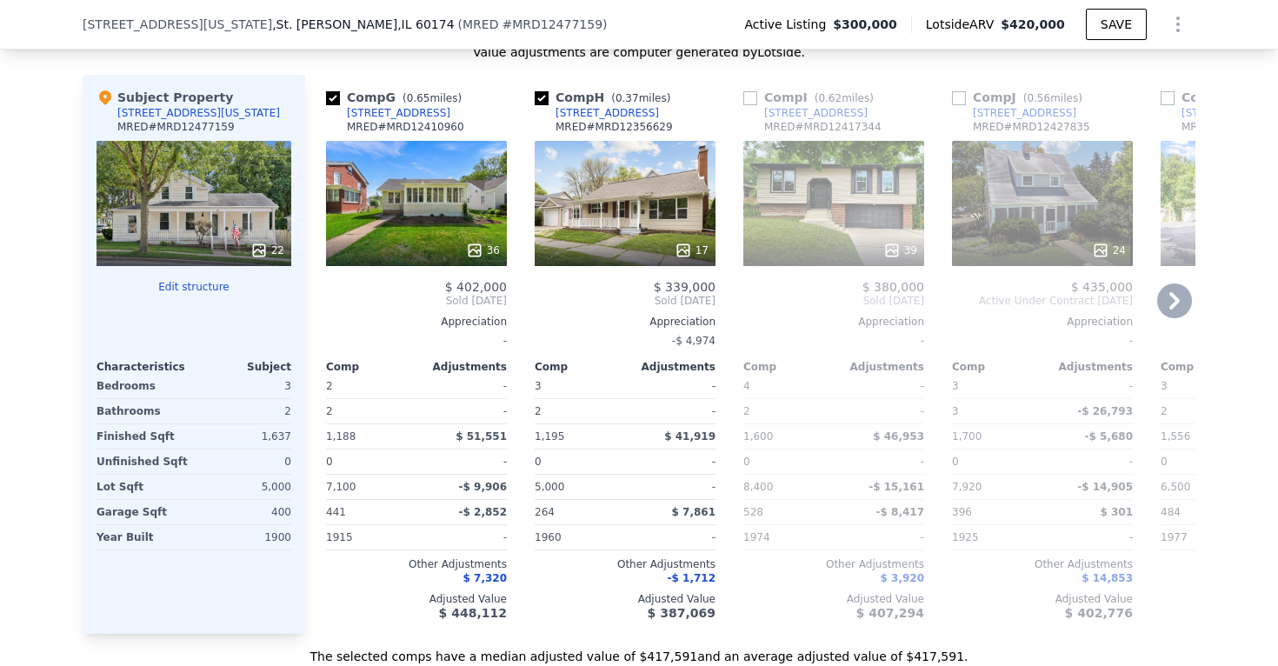
click at [854, 189] on div "39" at bounding box center [833, 203] width 181 height 125
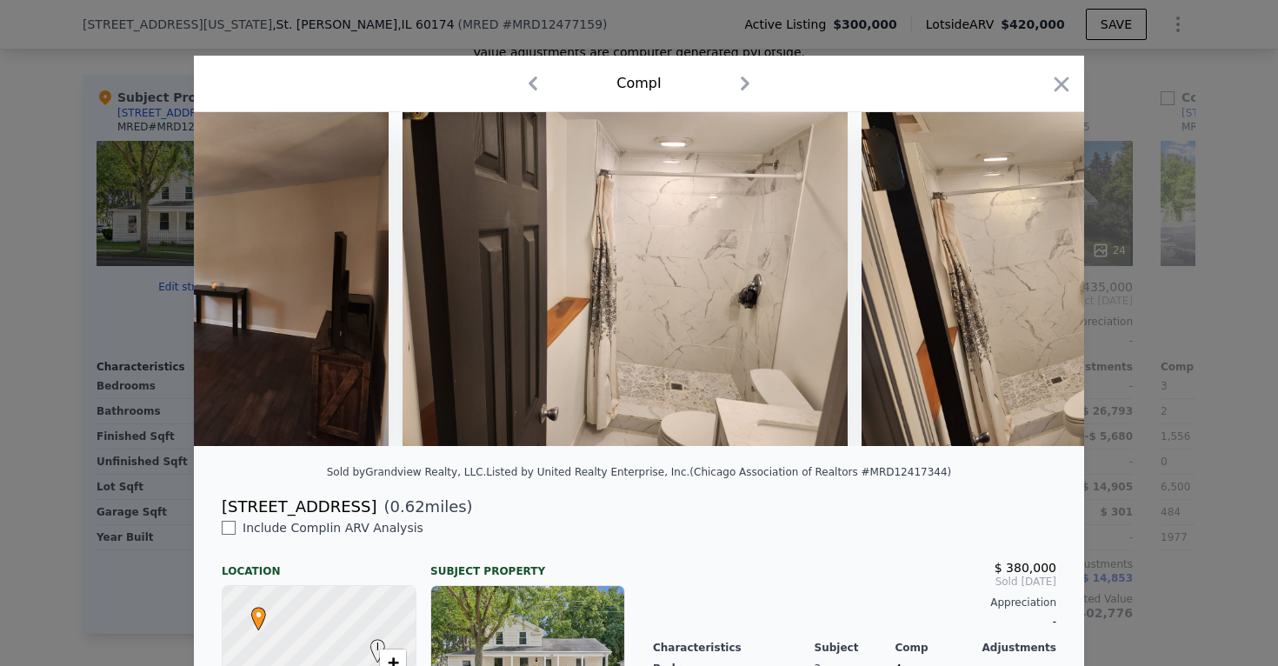
scroll to position [0, 4470]
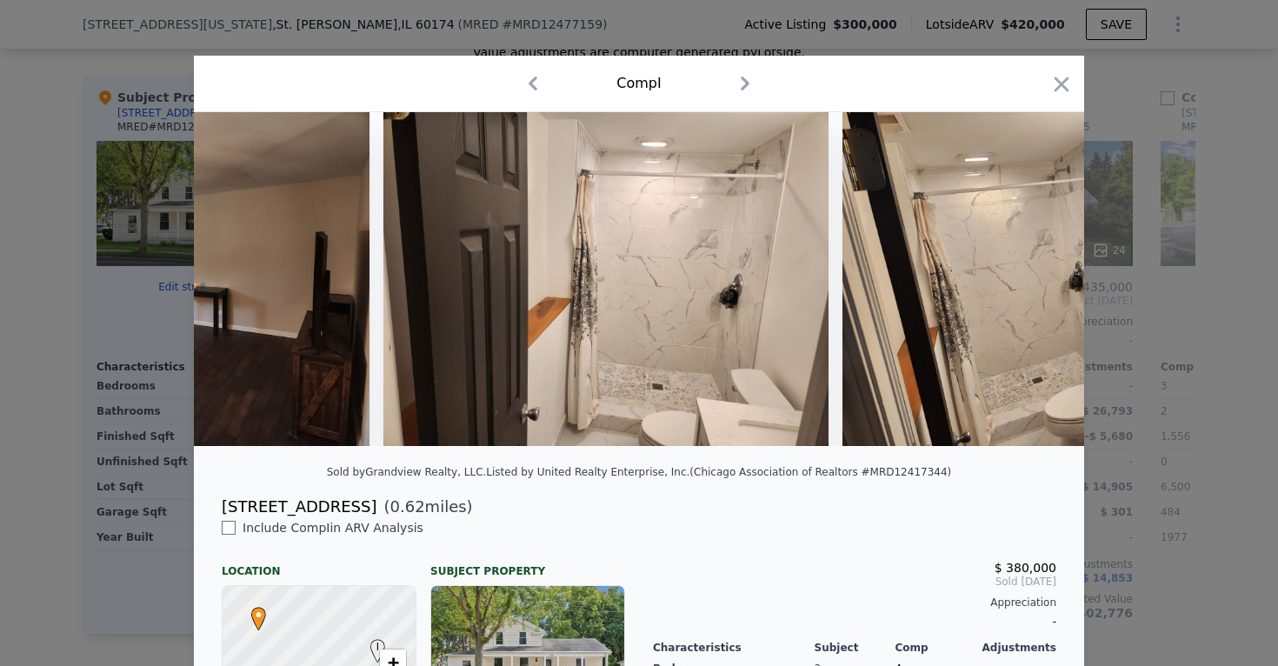
click at [1161, 323] on div at bounding box center [639, 333] width 1278 height 666
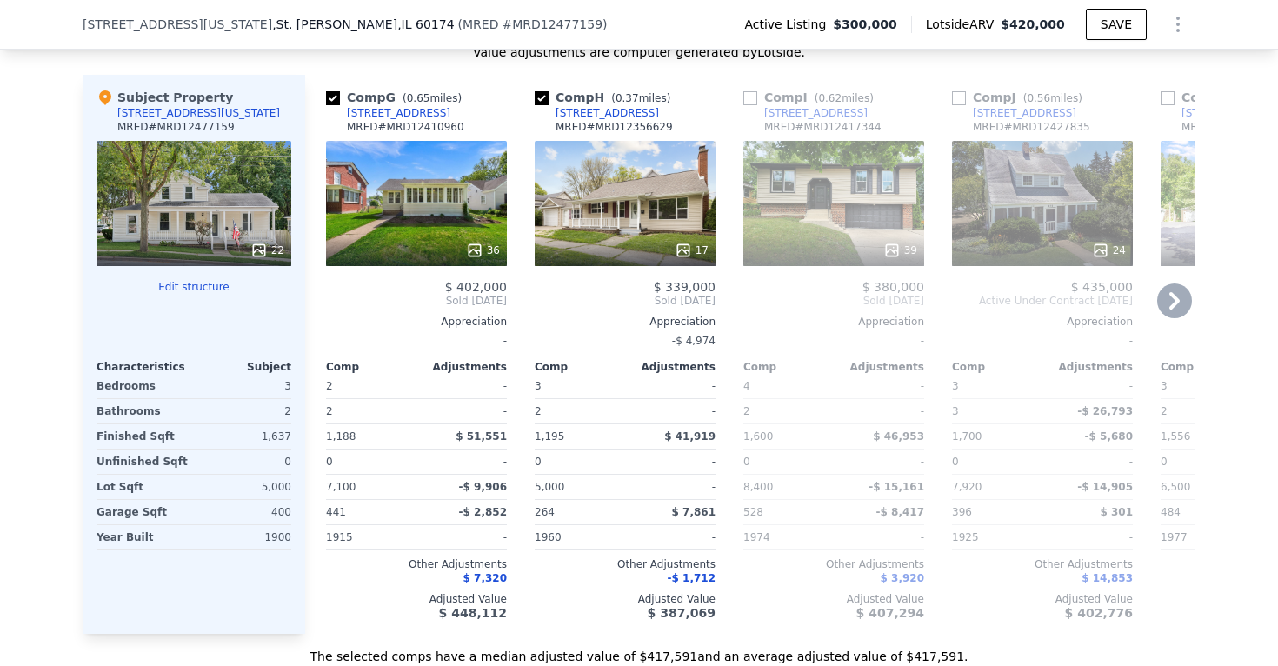
click at [752, 92] on input "checkbox" at bounding box center [750, 98] width 14 height 14
checkbox input "true"
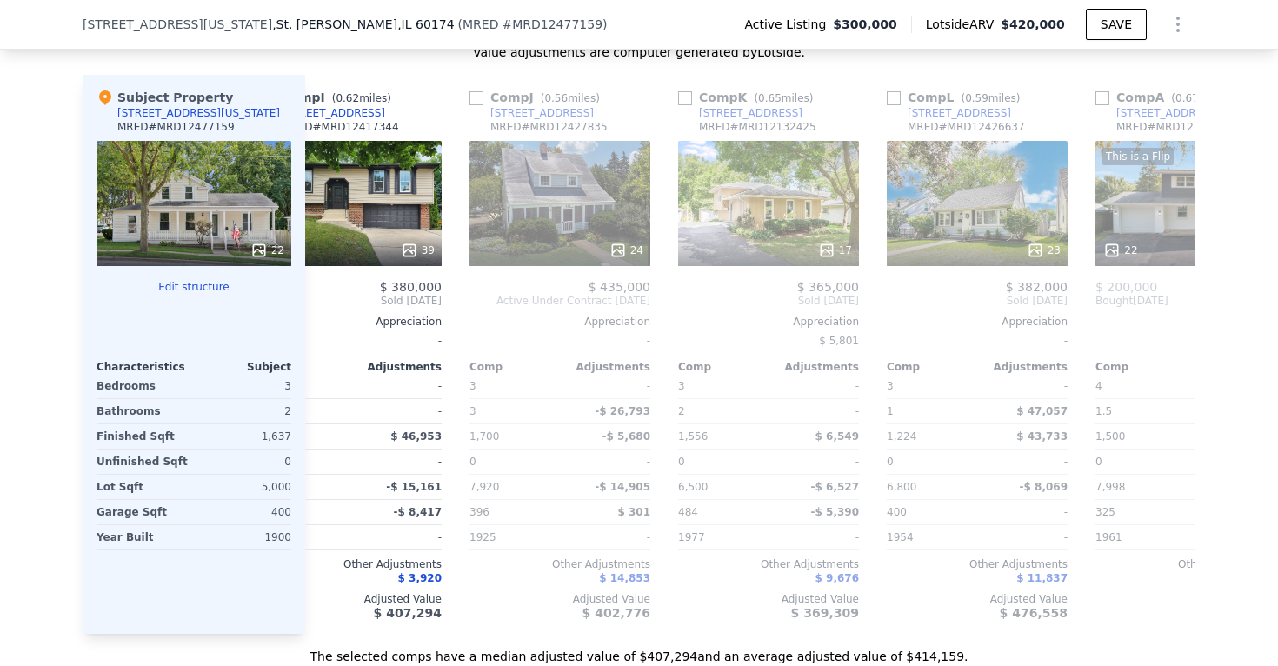
scroll to position [0, 487]
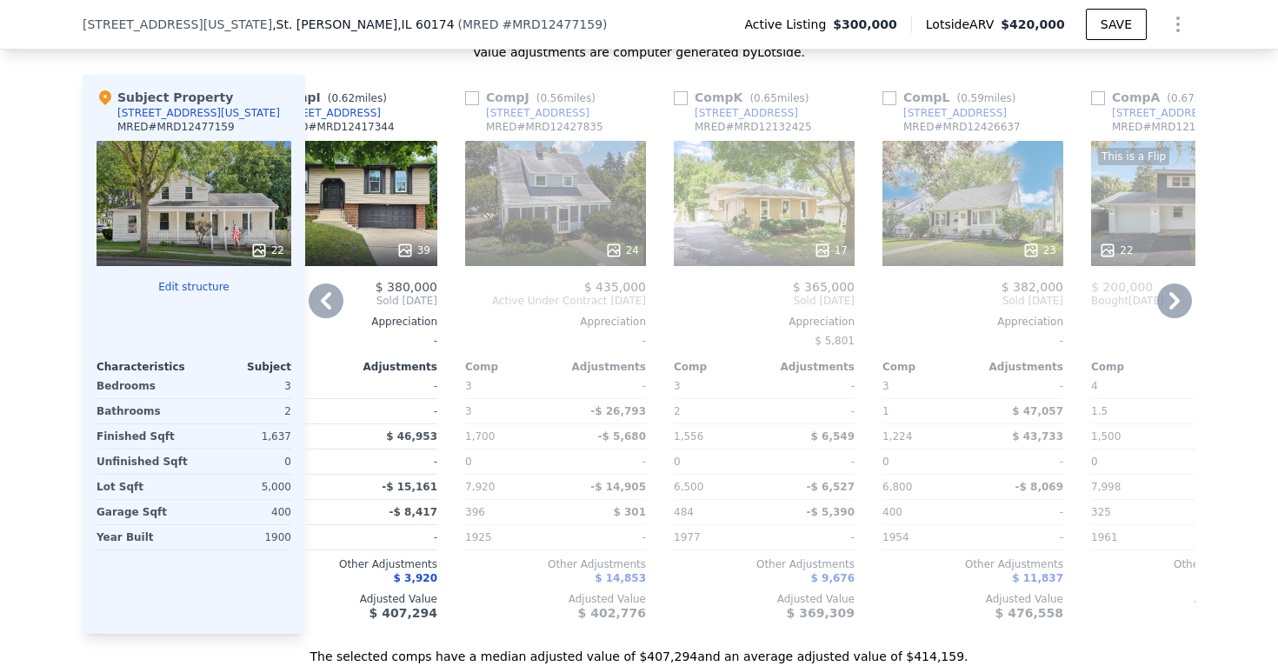
click at [781, 191] on div "17" at bounding box center [764, 203] width 181 height 125
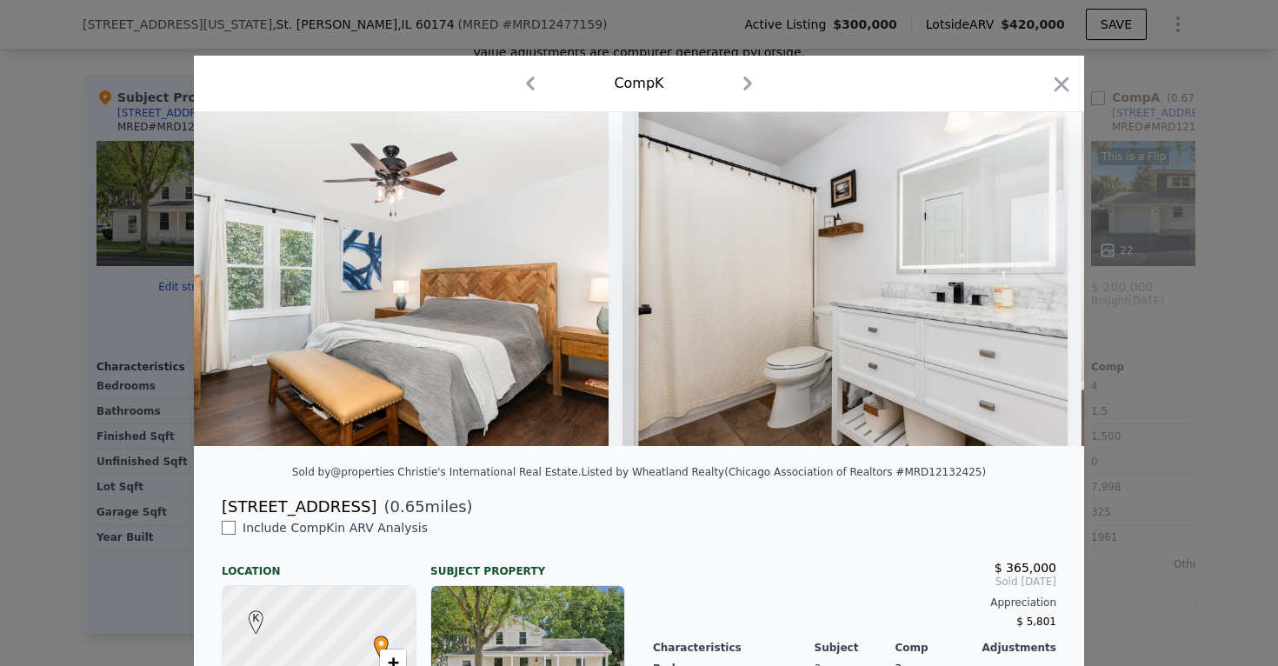
scroll to position [0, 2779]
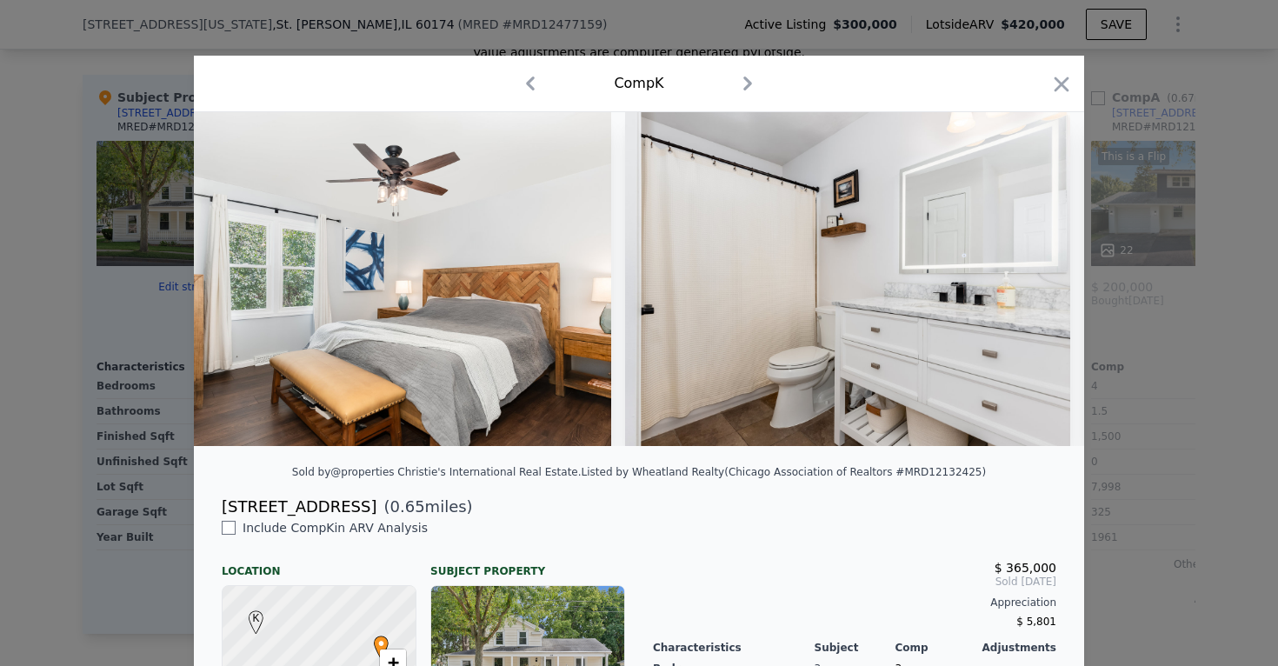
click at [1207, 336] on div at bounding box center [639, 333] width 1278 height 666
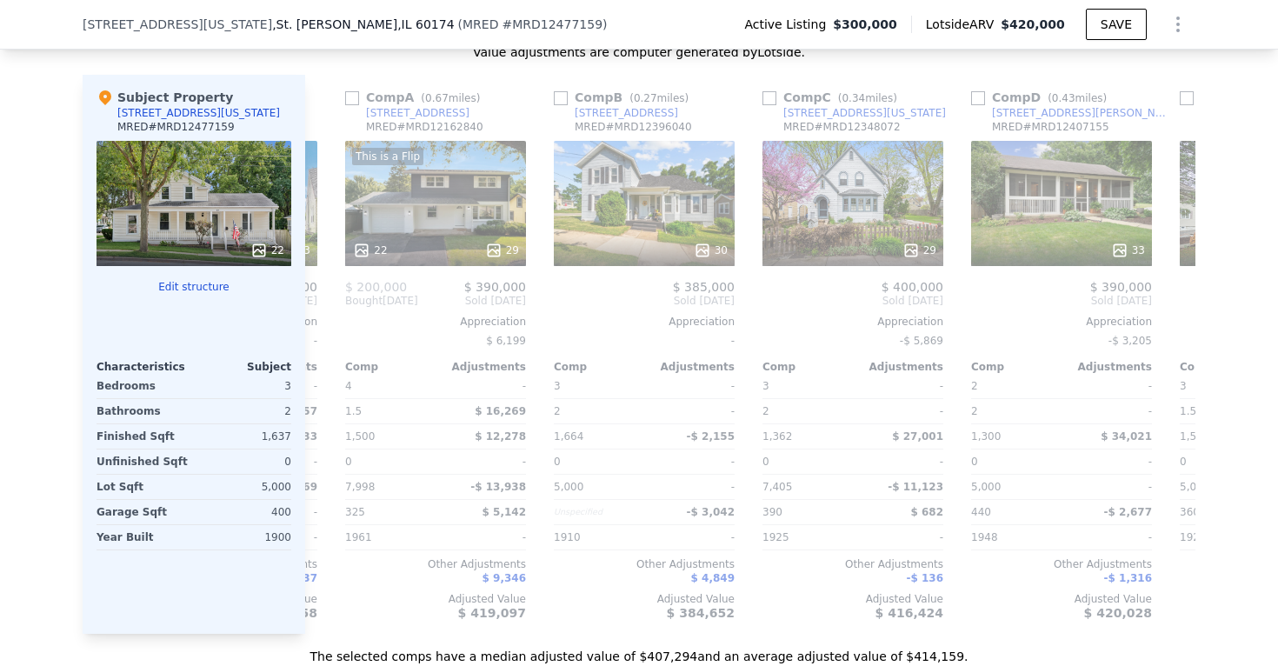
scroll to position [0, 1583]
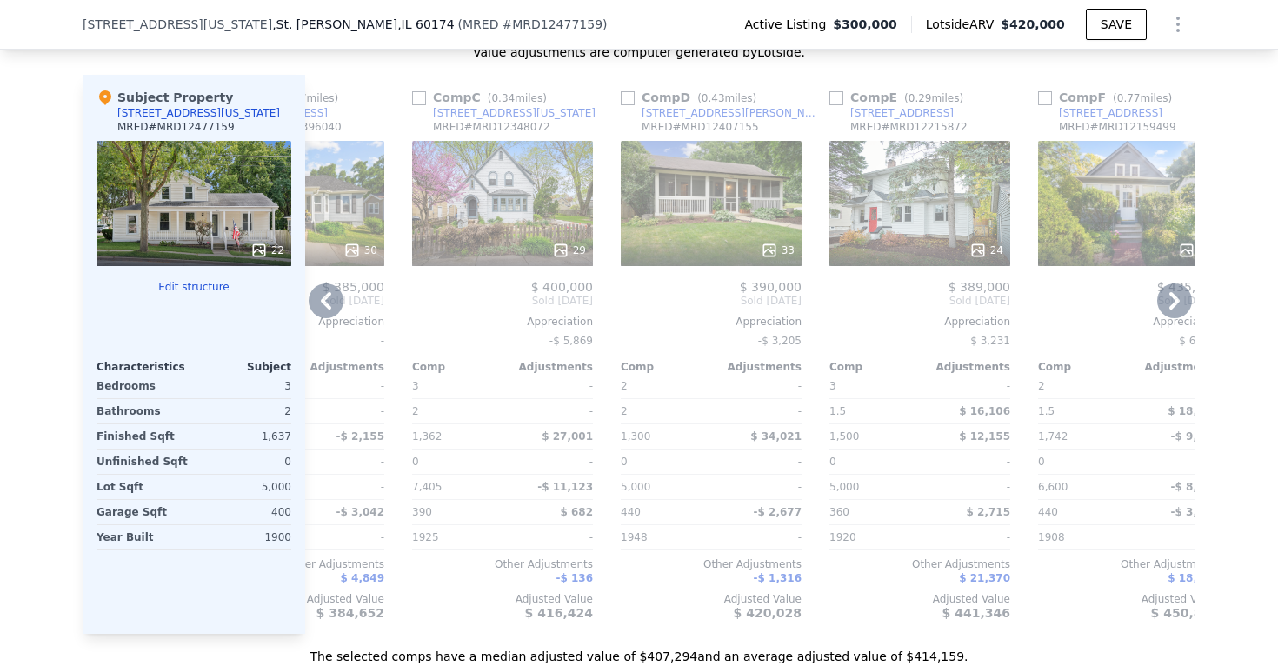
click at [740, 217] on div "33" at bounding box center [711, 203] width 181 height 125
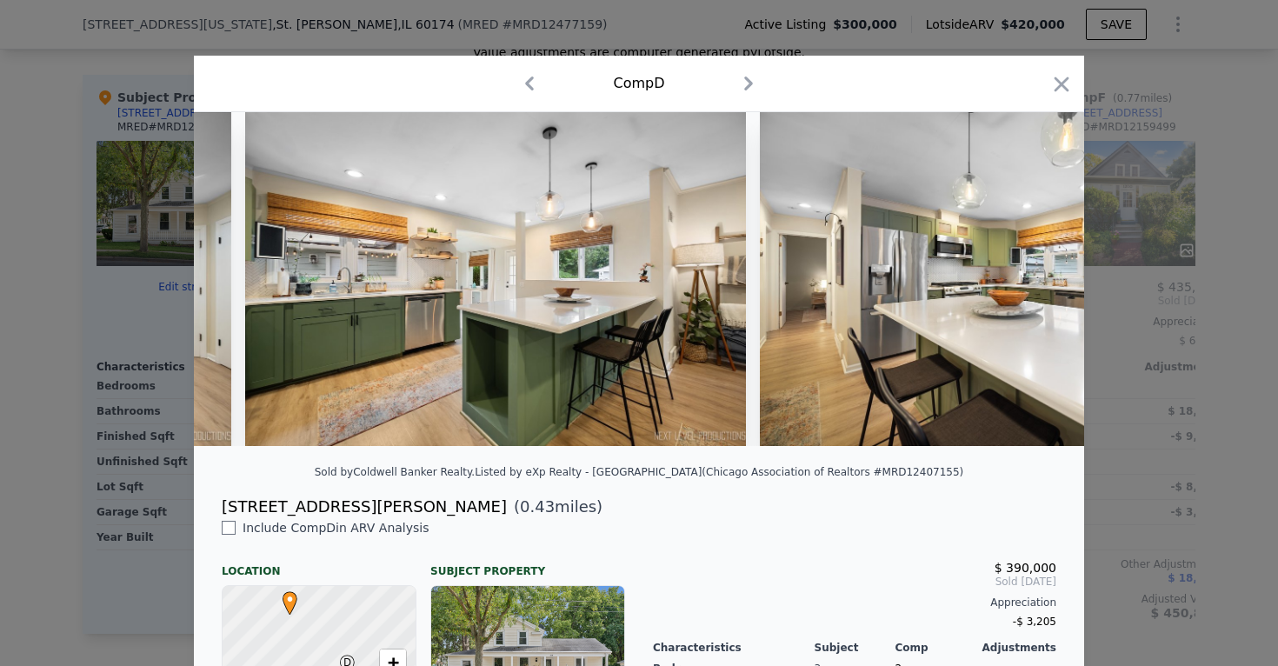
scroll to position [0, 4075]
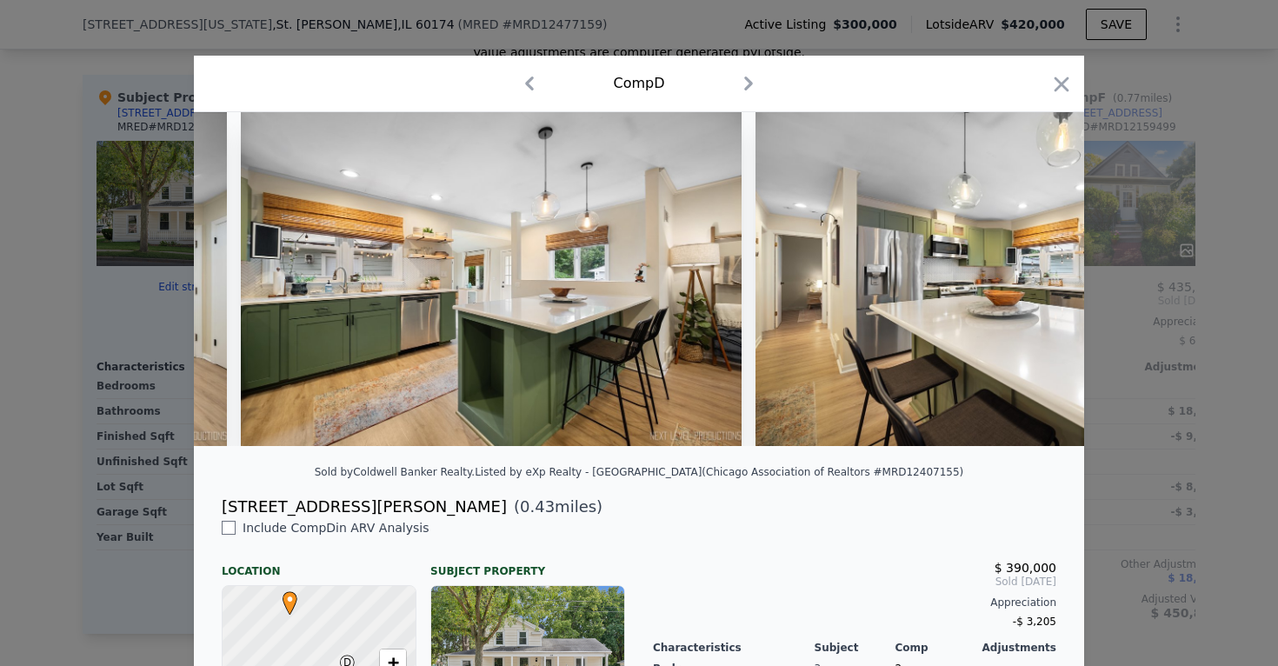
click at [1216, 324] on div at bounding box center [639, 333] width 1278 height 666
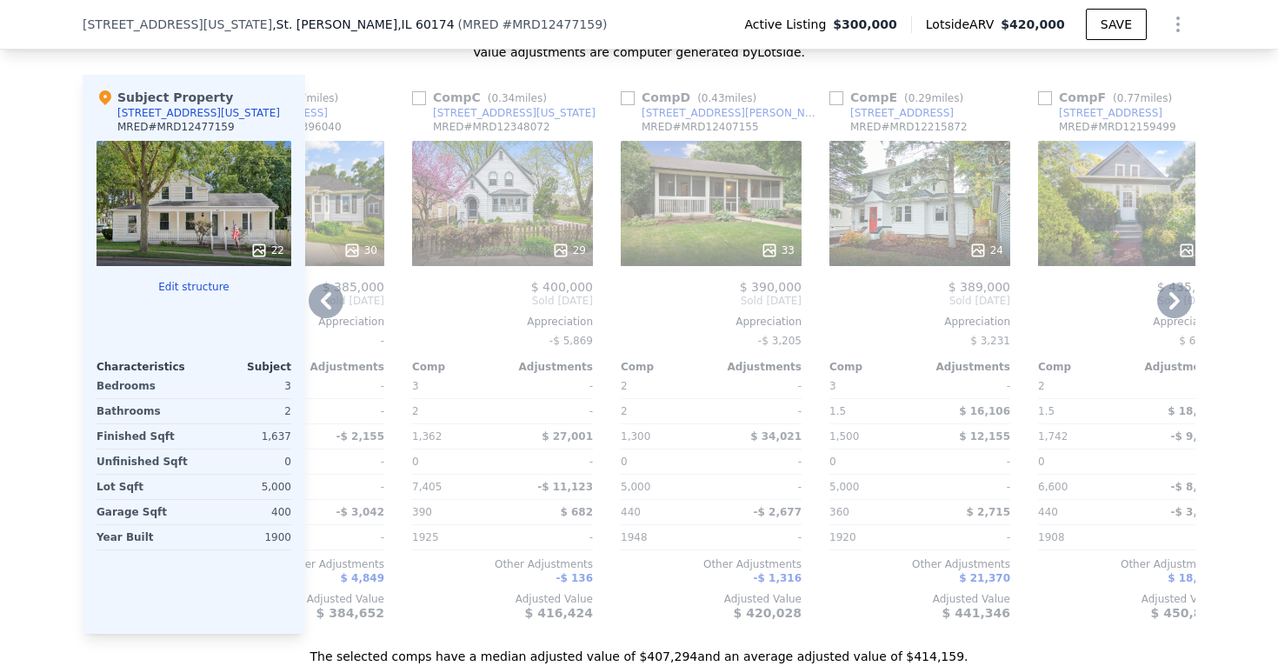
click at [622, 91] on input "checkbox" at bounding box center [628, 98] width 14 height 14
checkbox input "true"
